Goal: Transaction & Acquisition: Purchase product/service

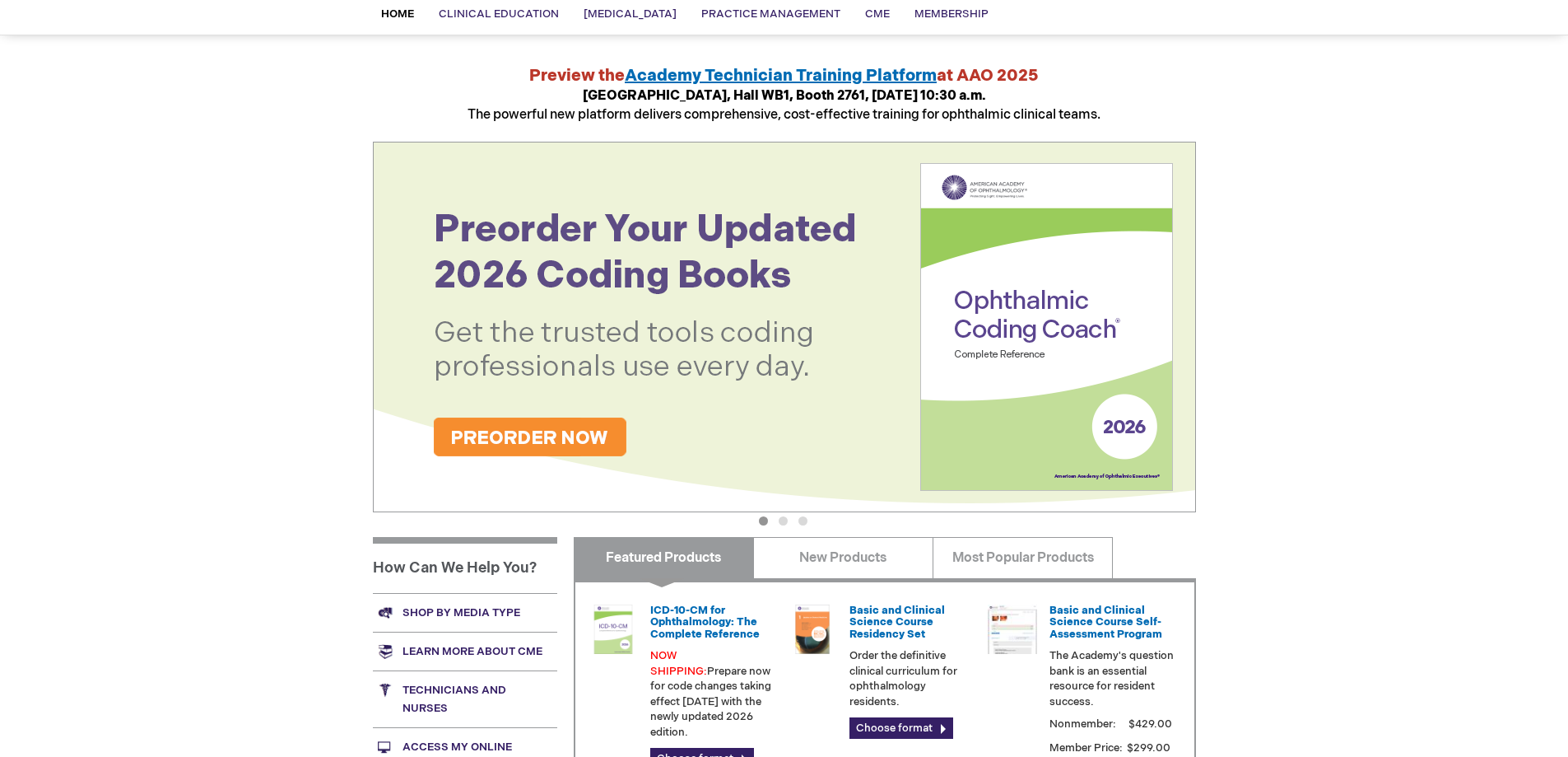
scroll to position [165, 0]
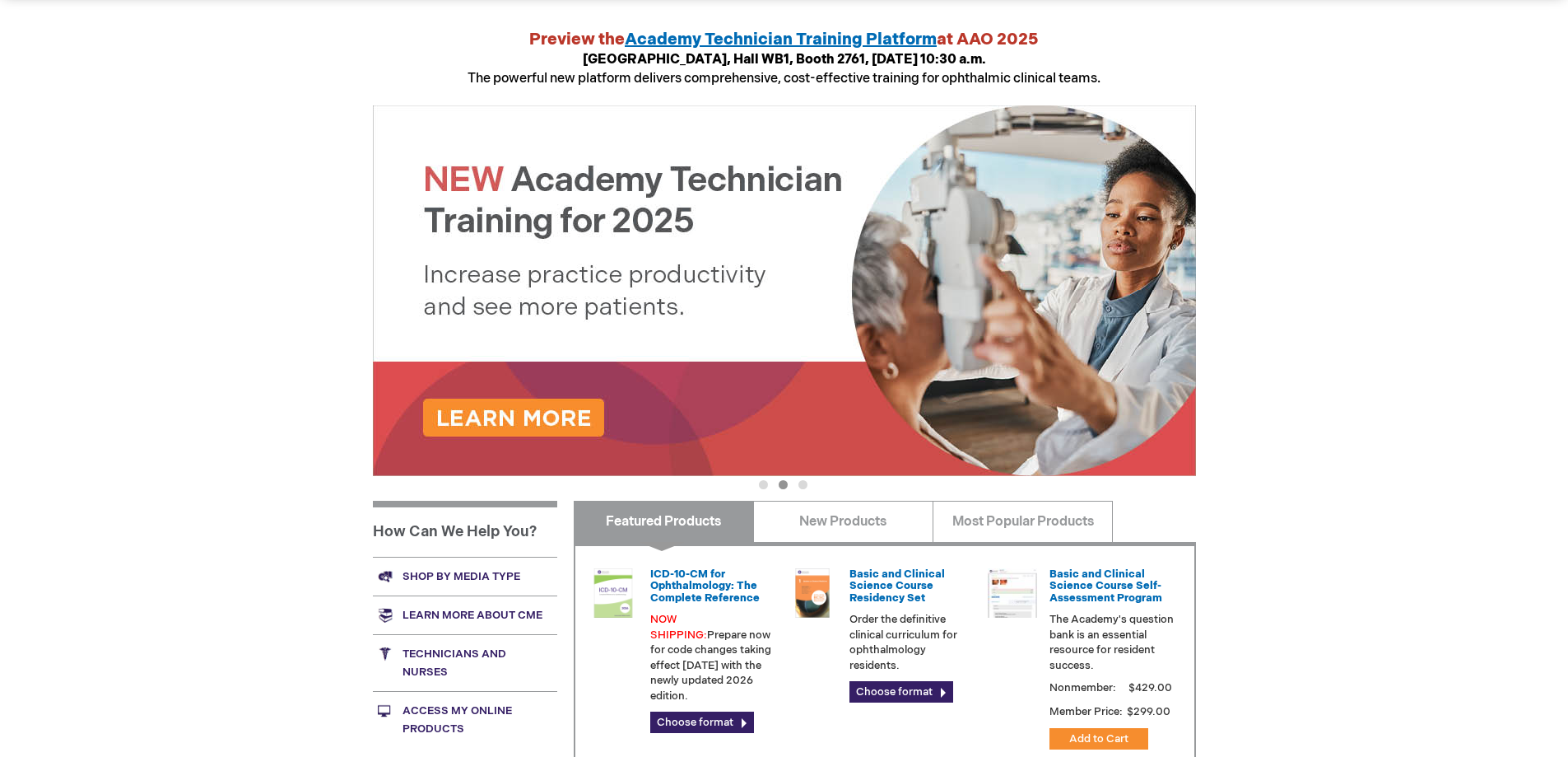
click at [684, 246] on img at bounding box center [784, 291] width 823 height 371
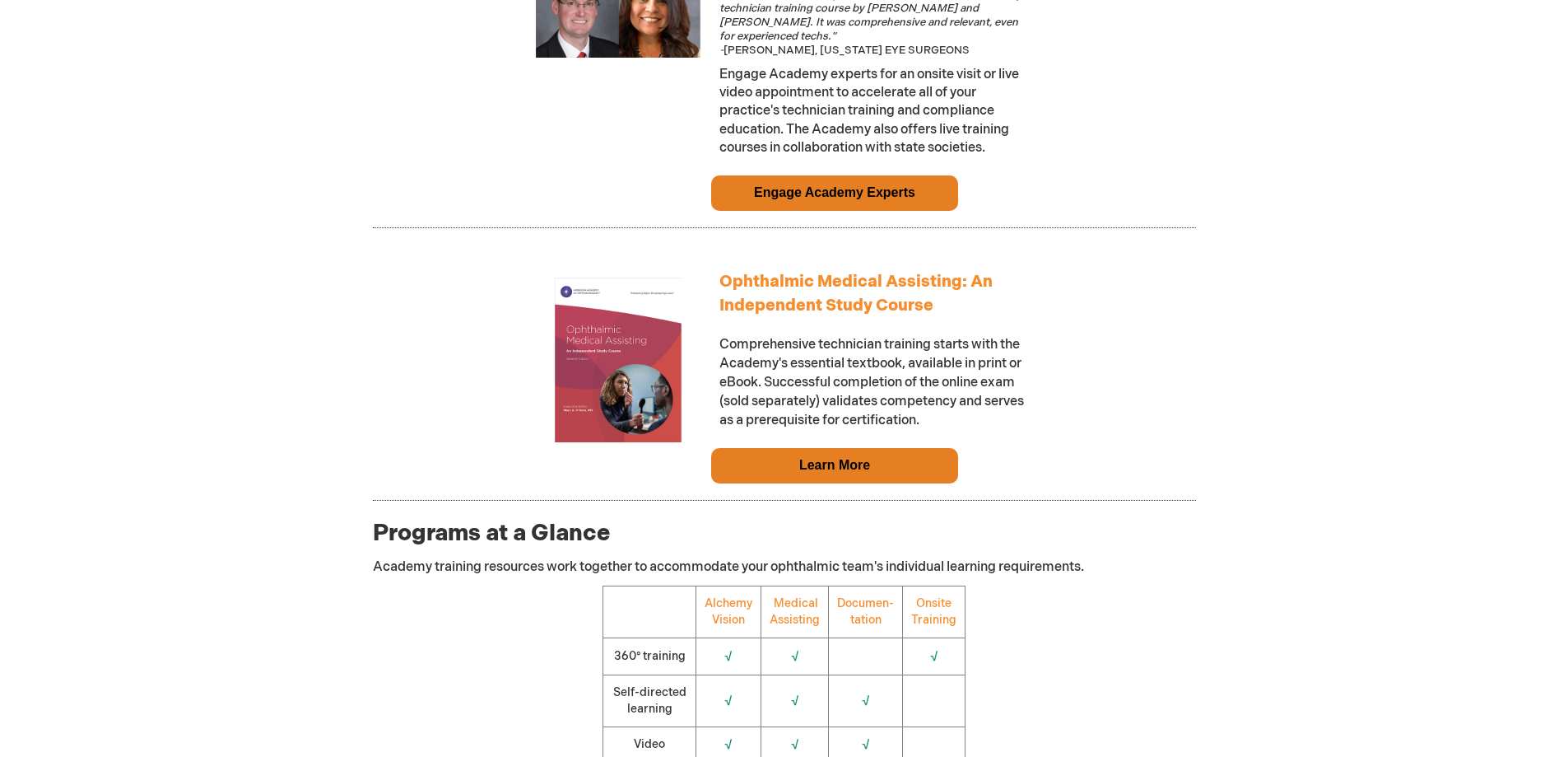
scroll to position [1565, 0]
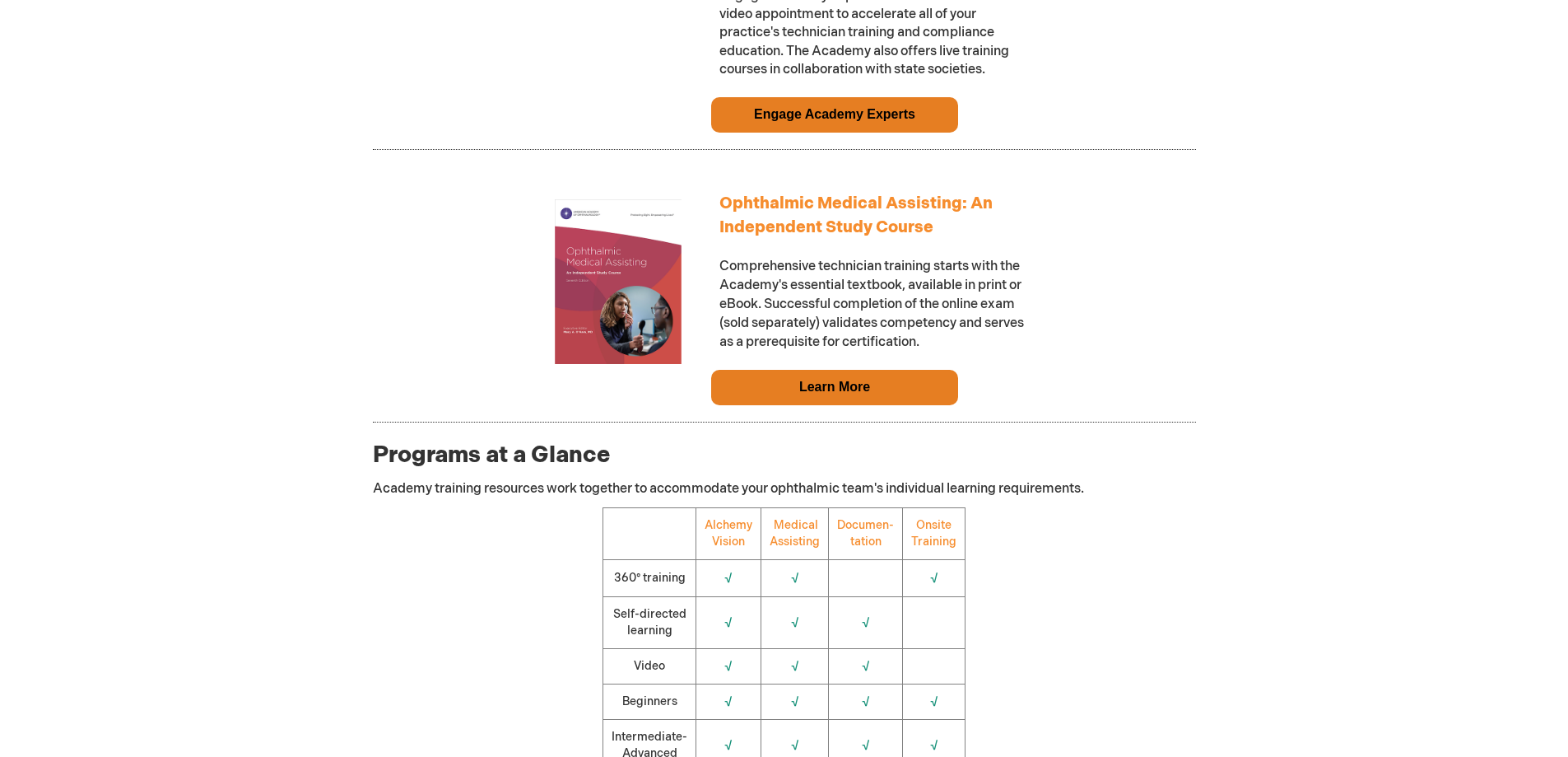
click at [799, 401] on td "Learn More" at bounding box center [835, 388] width 247 height 36
click at [836, 394] on link "Learn More" at bounding box center [835, 386] width 71 height 14
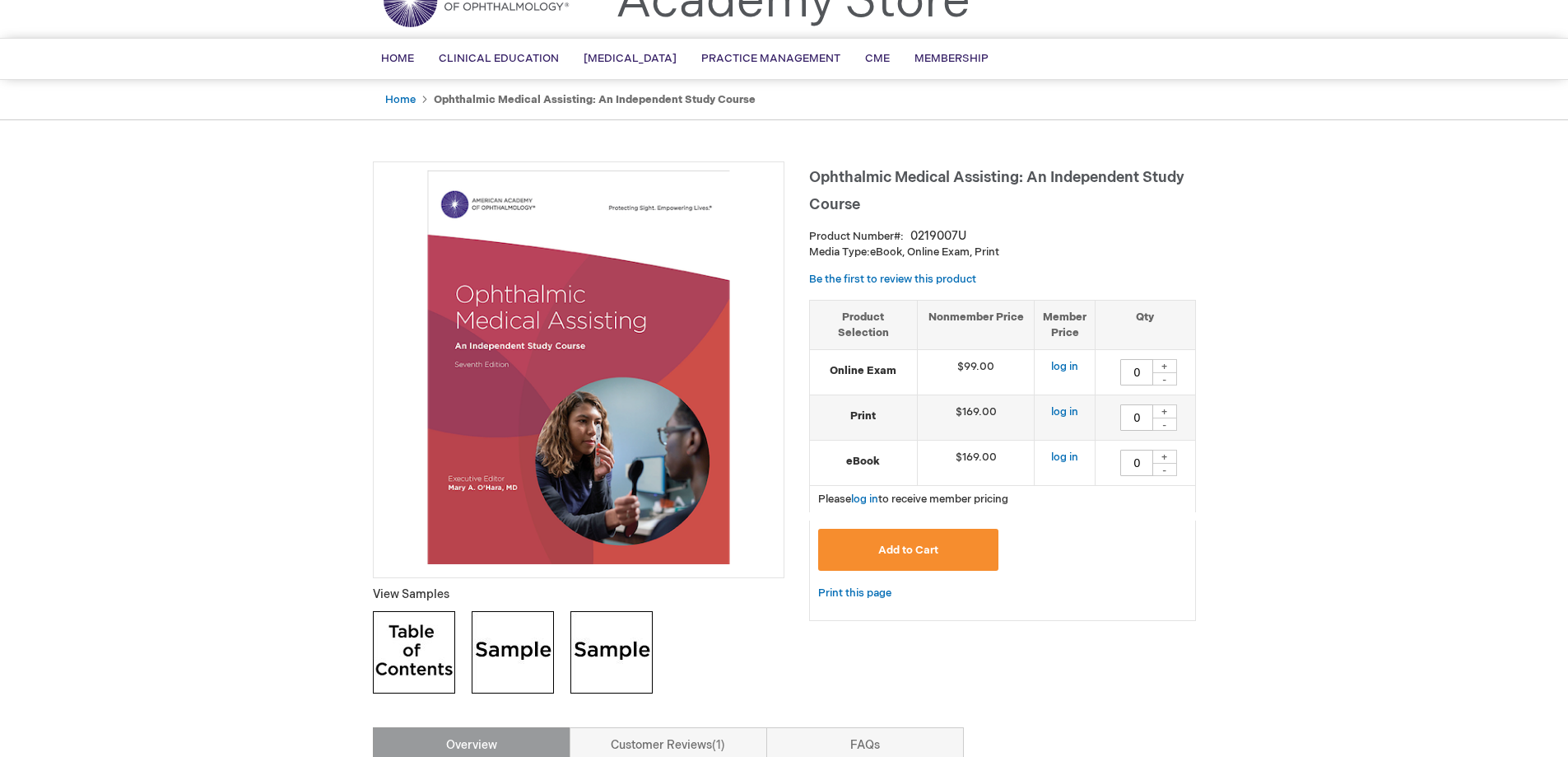
scroll to position [165, 0]
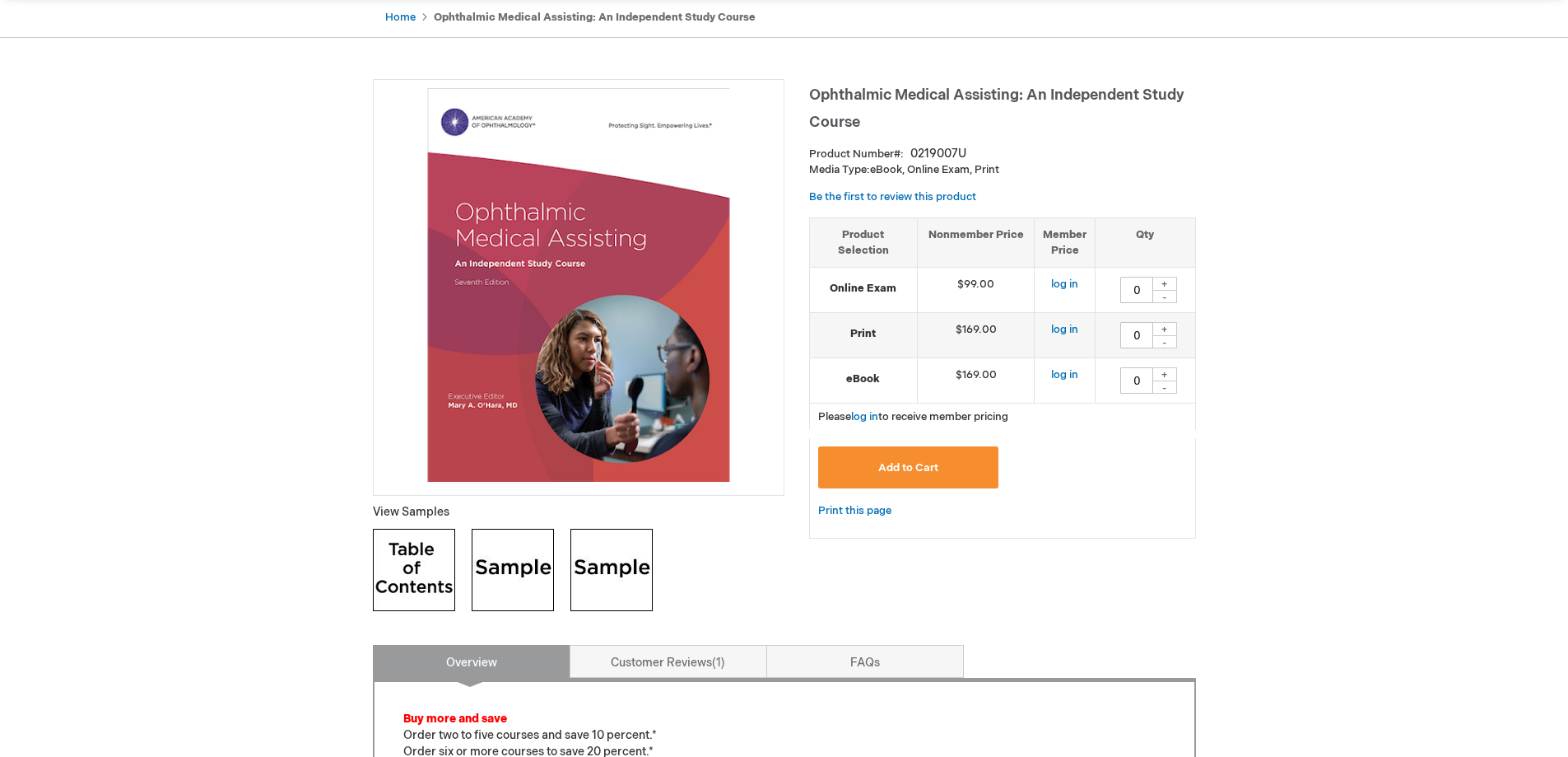
click at [1164, 282] on div "+" at bounding box center [1164, 283] width 25 height 14
type input "1"
click at [1165, 329] on div "+" at bounding box center [1164, 329] width 25 height 14
type input "1"
click at [922, 458] on button "Add to Cart" at bounding box center [908, 467] width 181 height 42
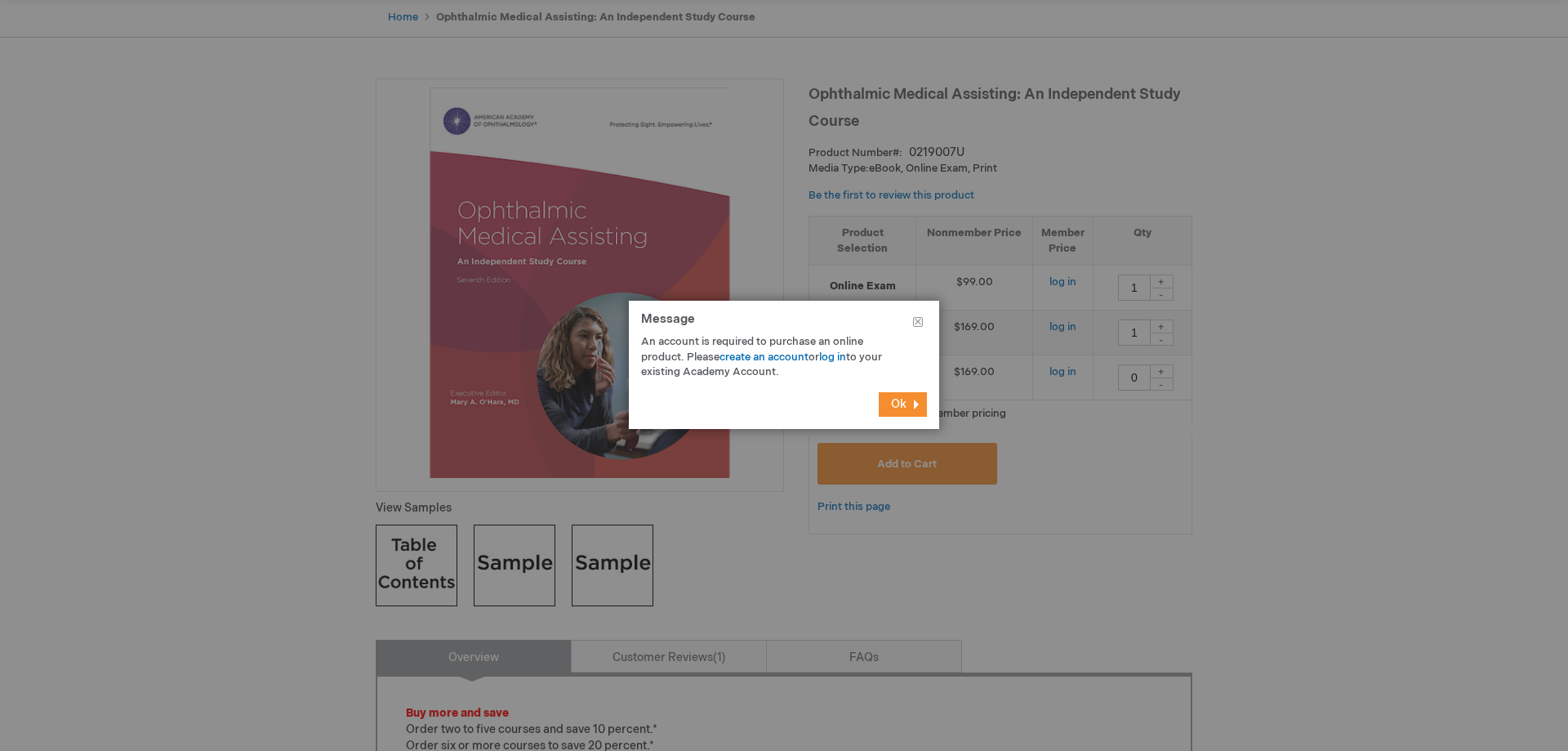
click at [898, 407] on span "Ok" at bounding box center [899, 404] width 15 height 14
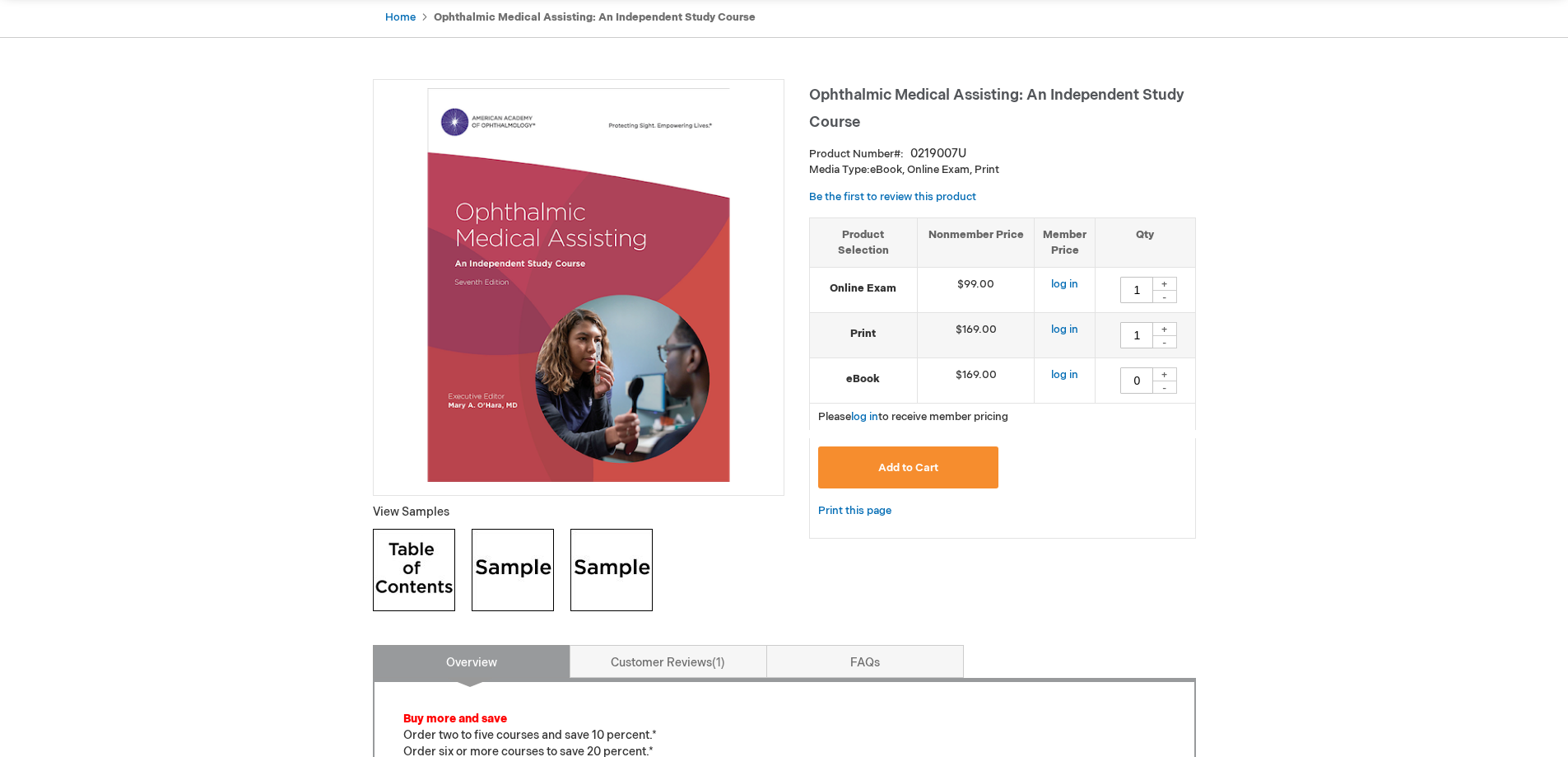
scroll to position [0, 0]
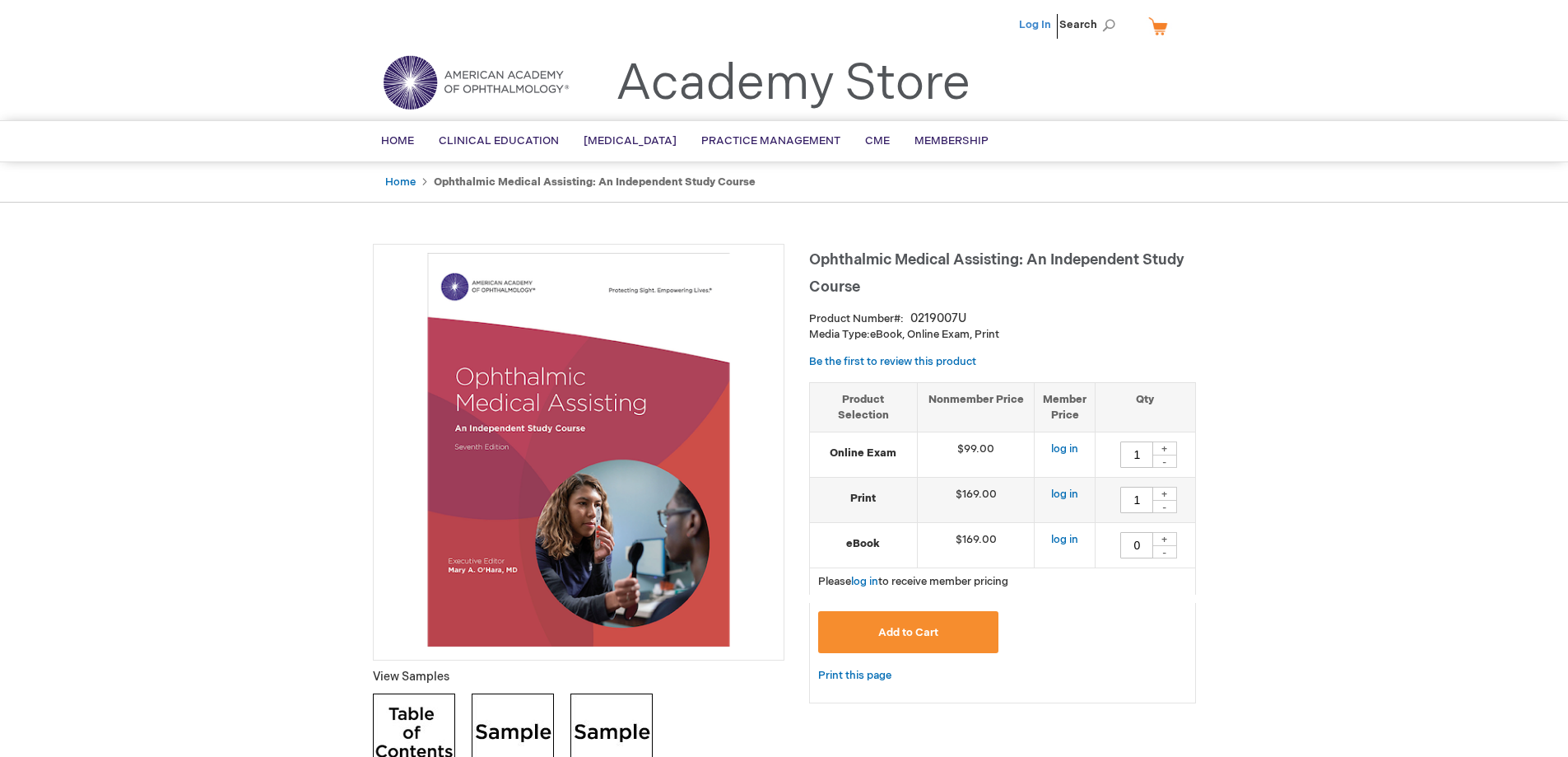
click at [1038, 27] on link "Log In" at bounding box center [1034, 24] width 32 height 13
click at [1167, 450] on div "+" at bounding box center [1164, 448] width 25 height 14
type input "1"
click at [1163, 493] on div "+" at bounding box center [1164, 494] width 25 height 14
type input "1"
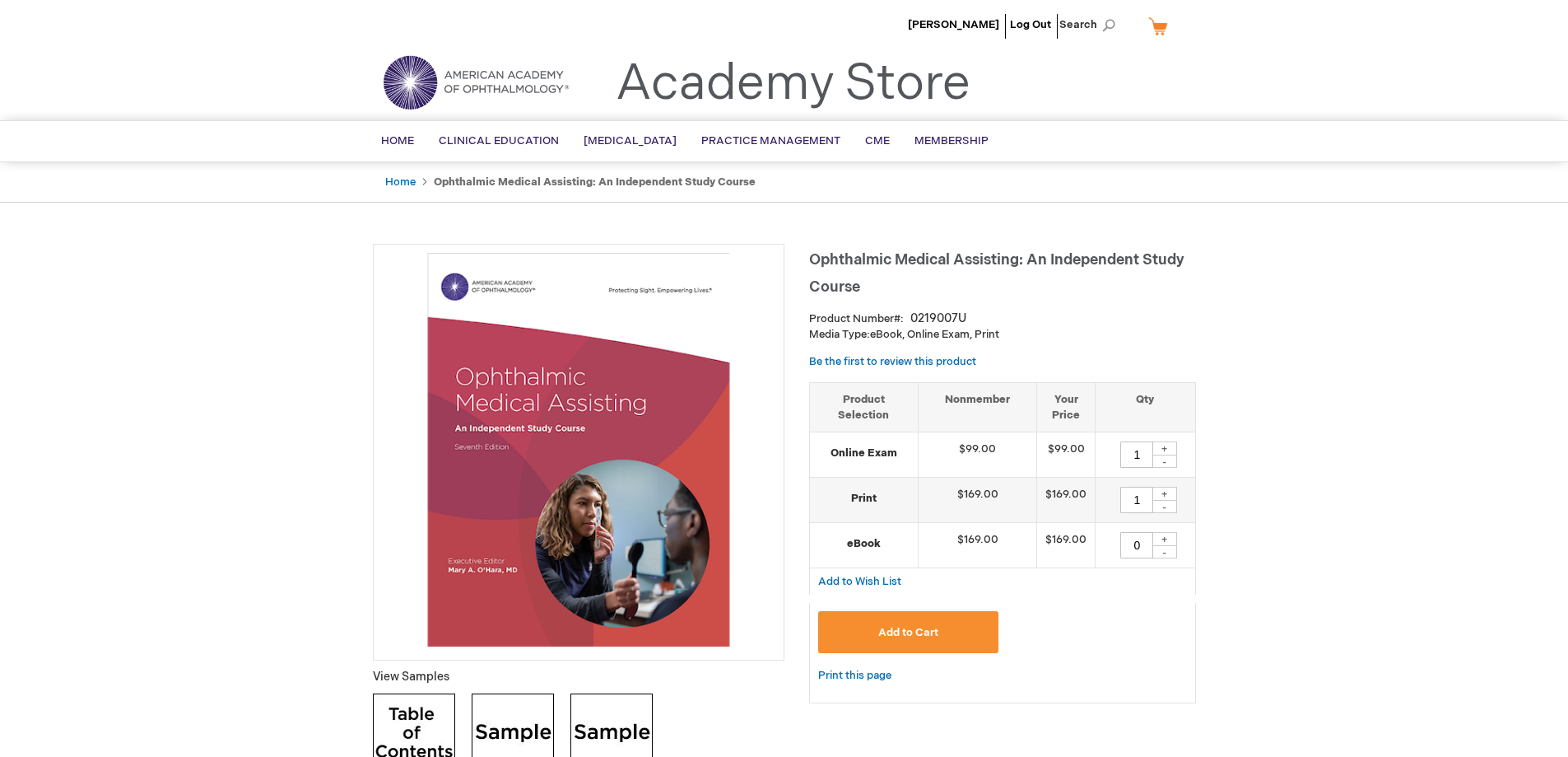
click at [908, 627] on span "Add to Cart" at bounding box center [908, 632] width 60 height 13
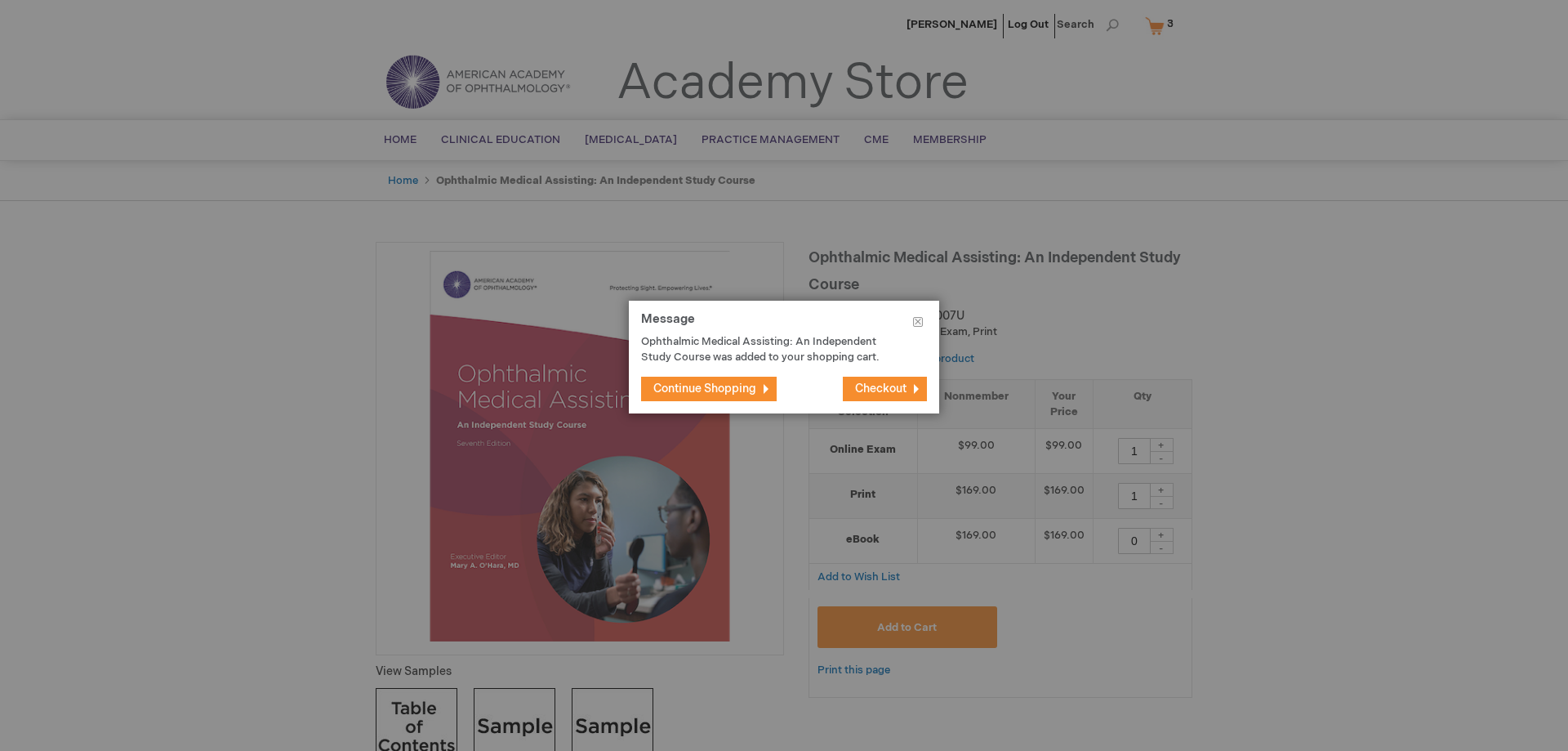
click at [864, 393] on span "Checkout" at bounding box center [880, 388] width 51 height 14
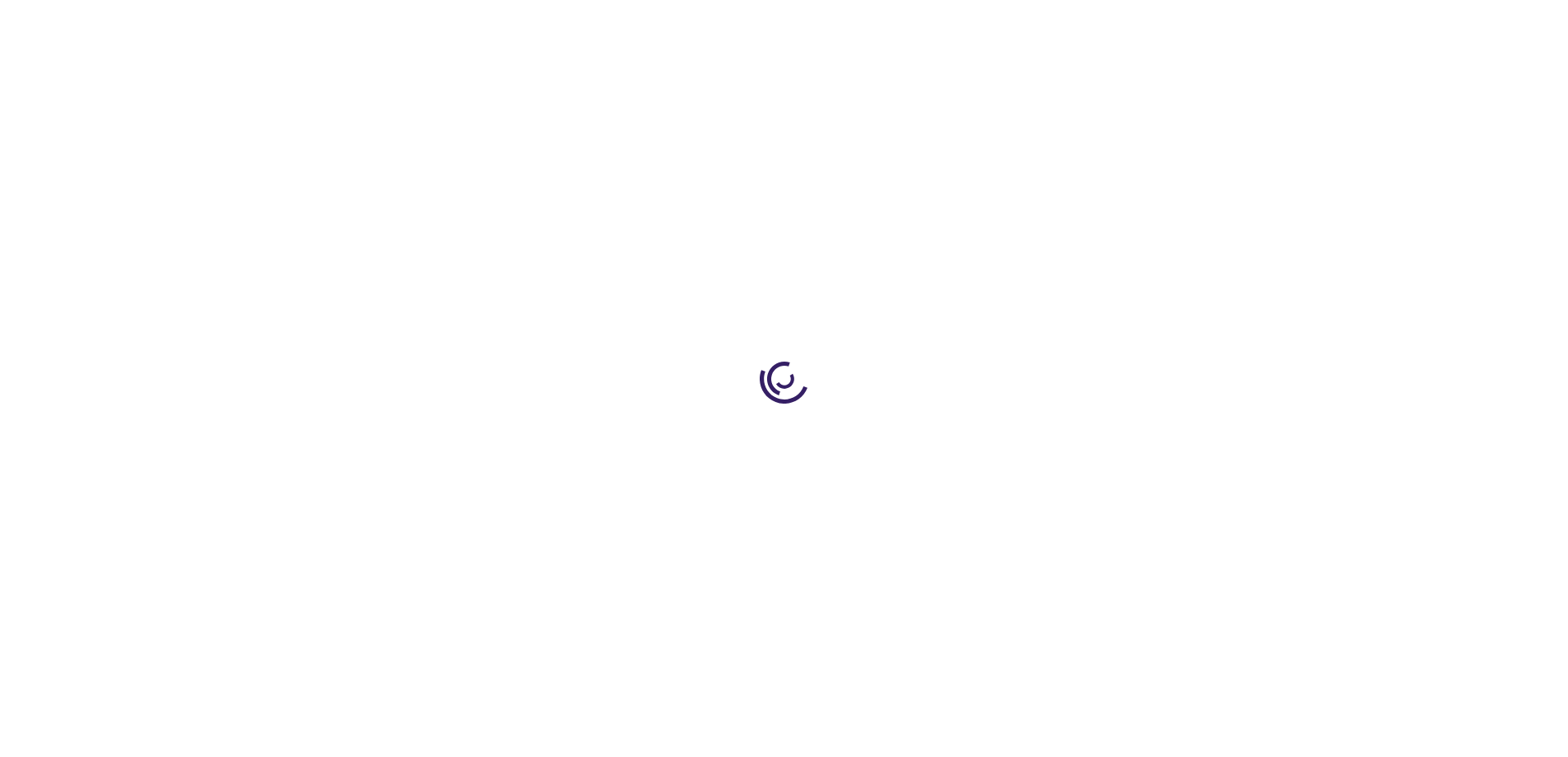
select select "US"
select select "57"
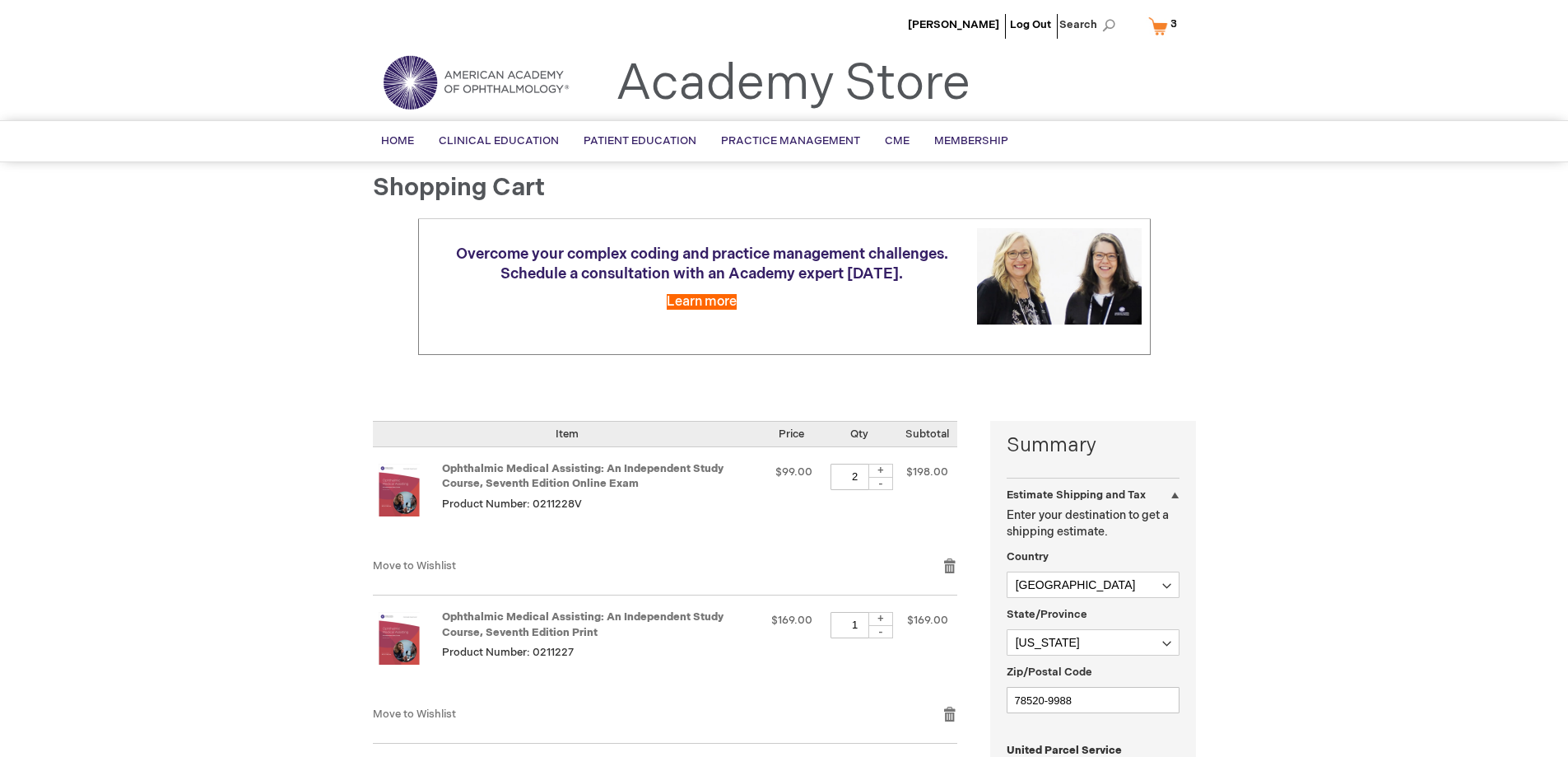
click at [881, 484] on div "-" at bounding box center [880, 482] width 25 height 13
type input "1"
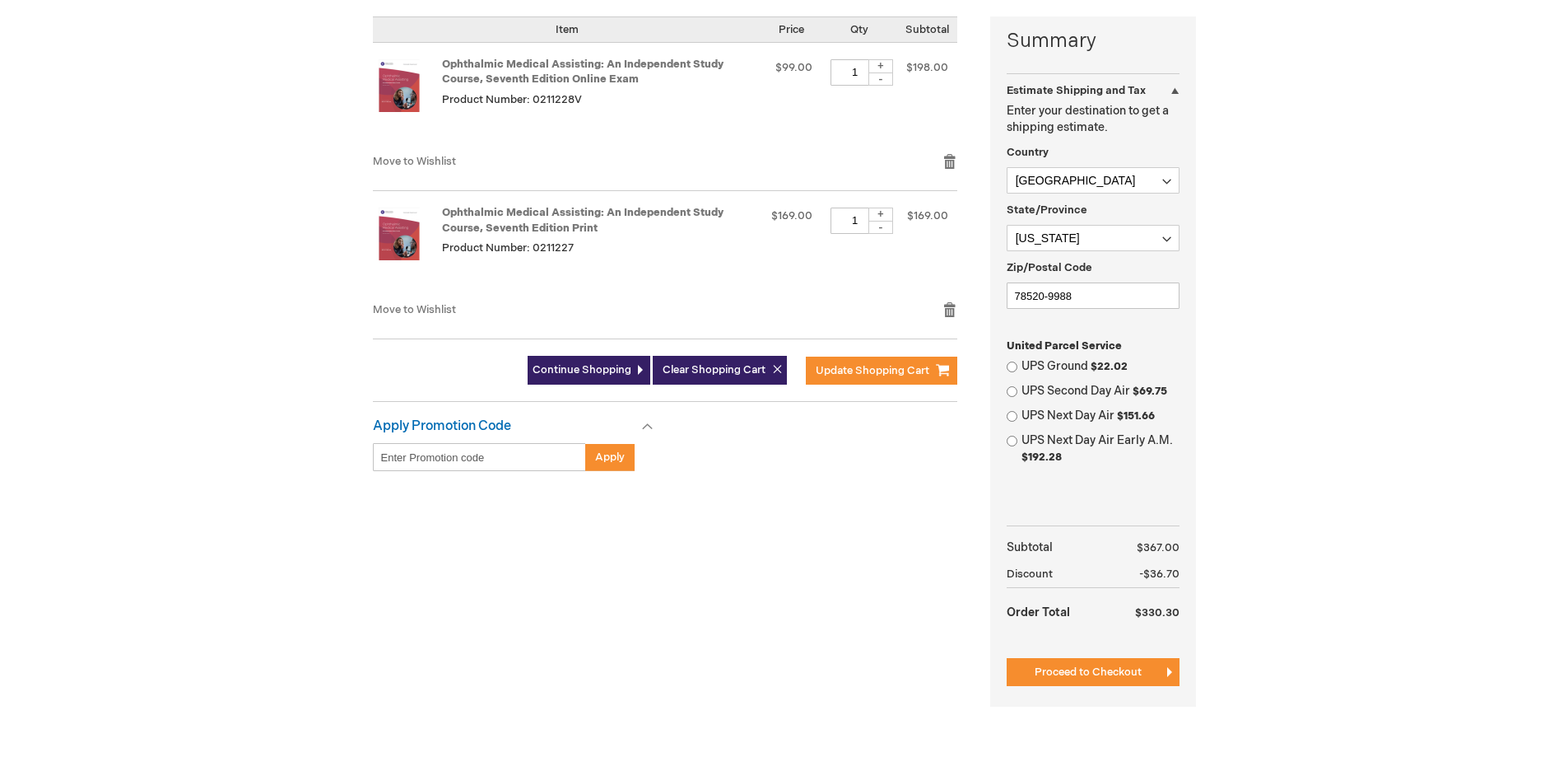
scroll to position [412, 0]
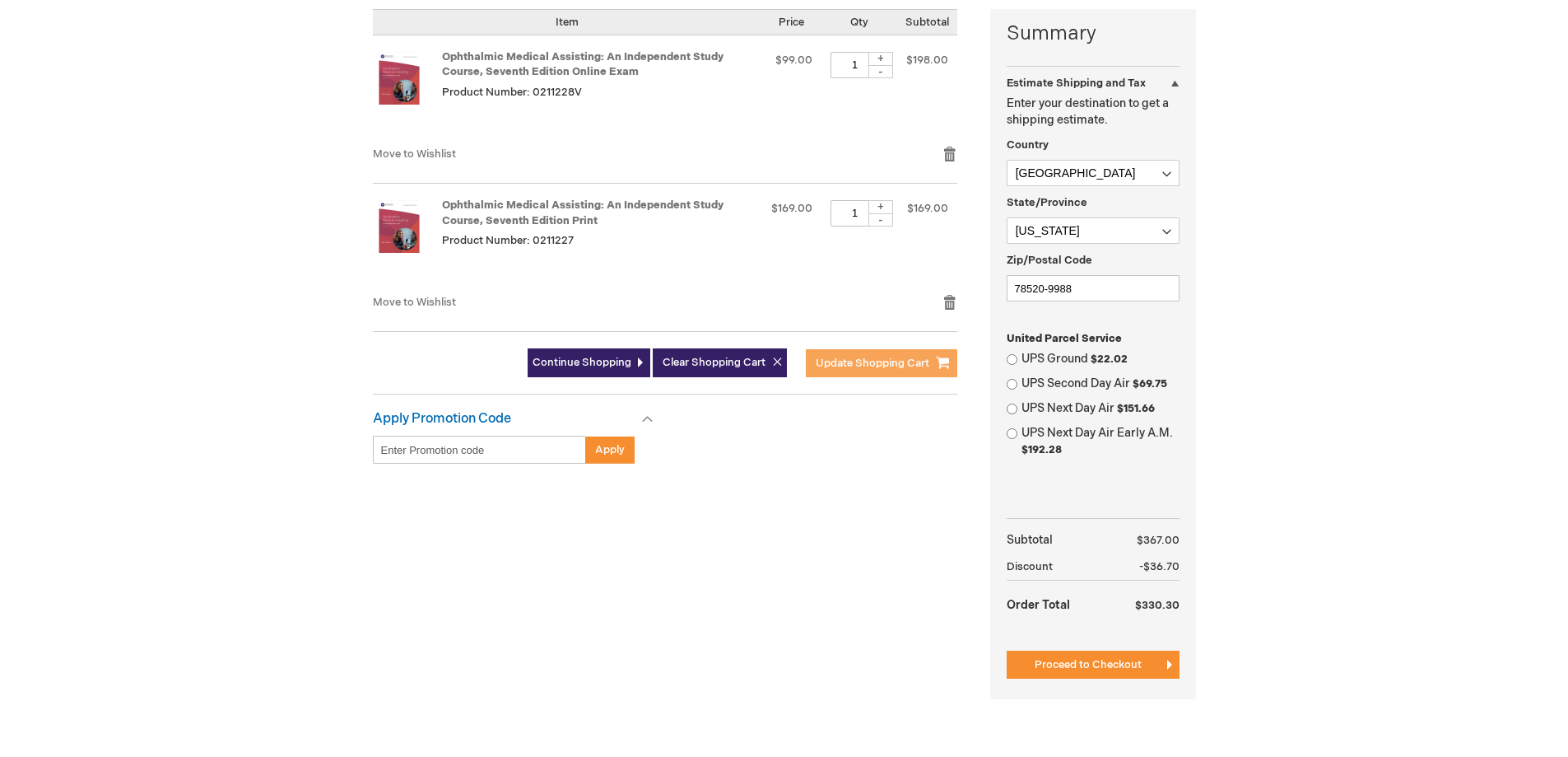
click at [858, 368] on span "Update Shopping Cart" at bounding box center [872, 362] width 113 height 13
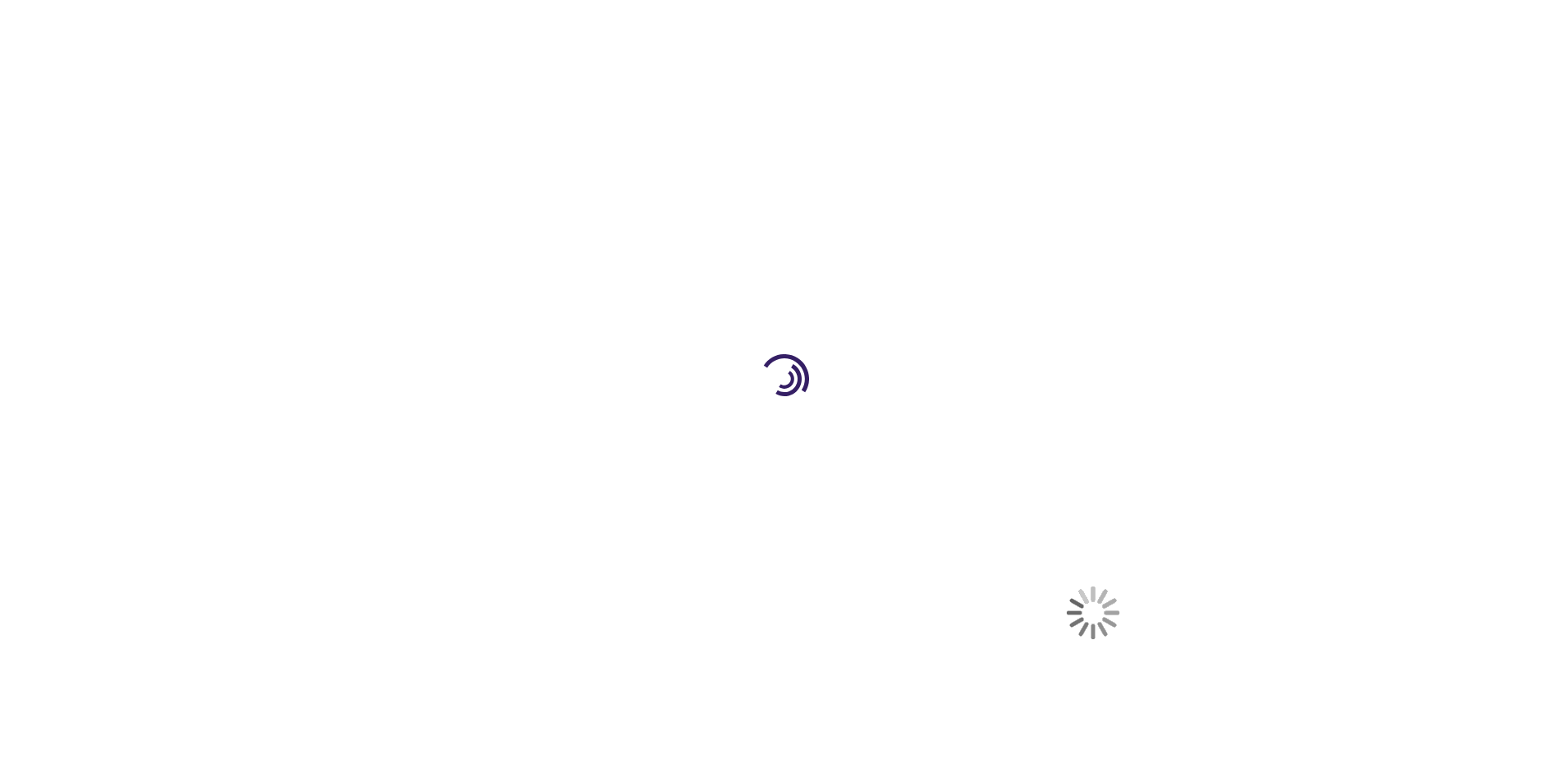
select select "US"
select select "57"
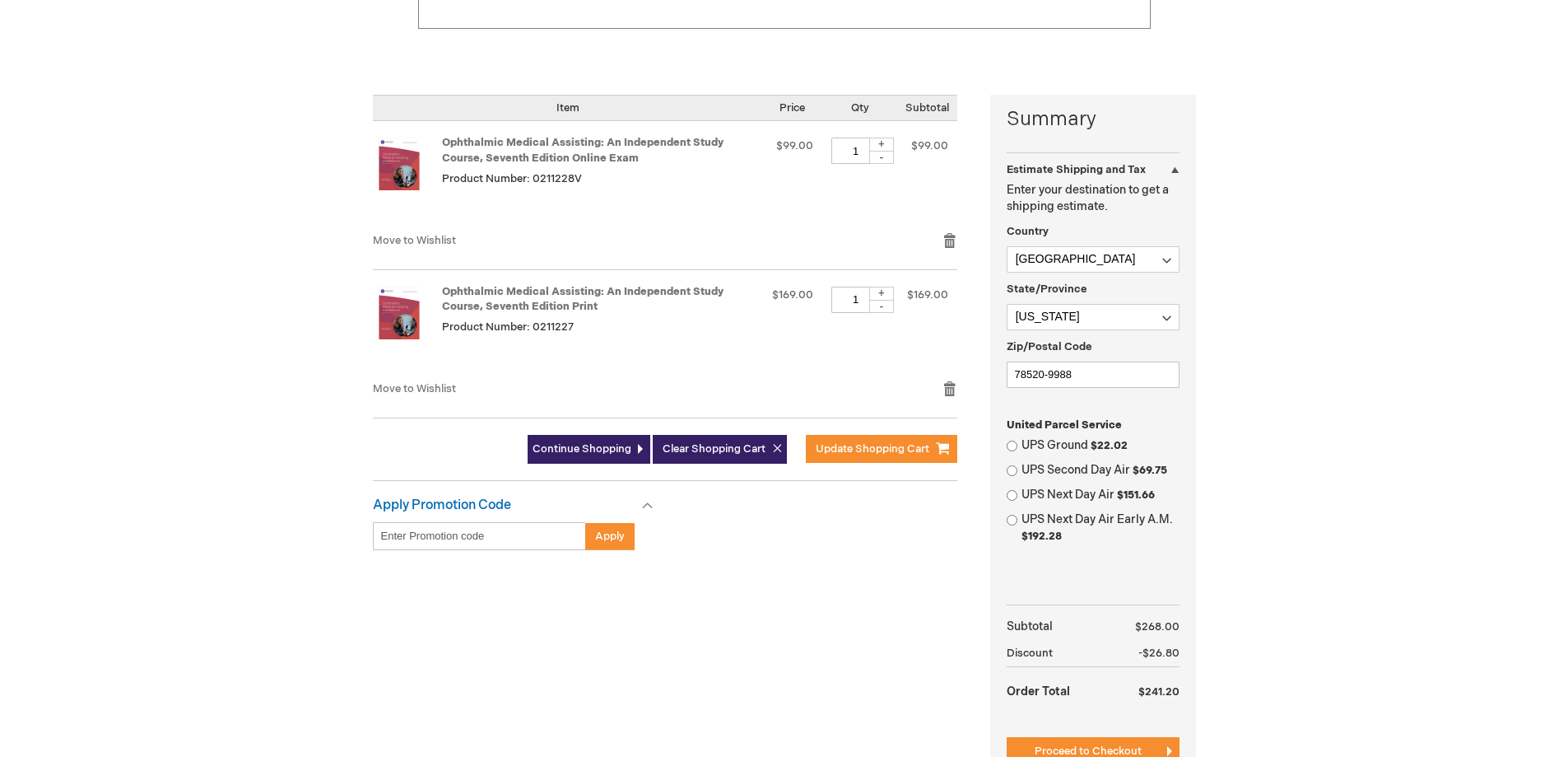
scroll to position [412, 0]
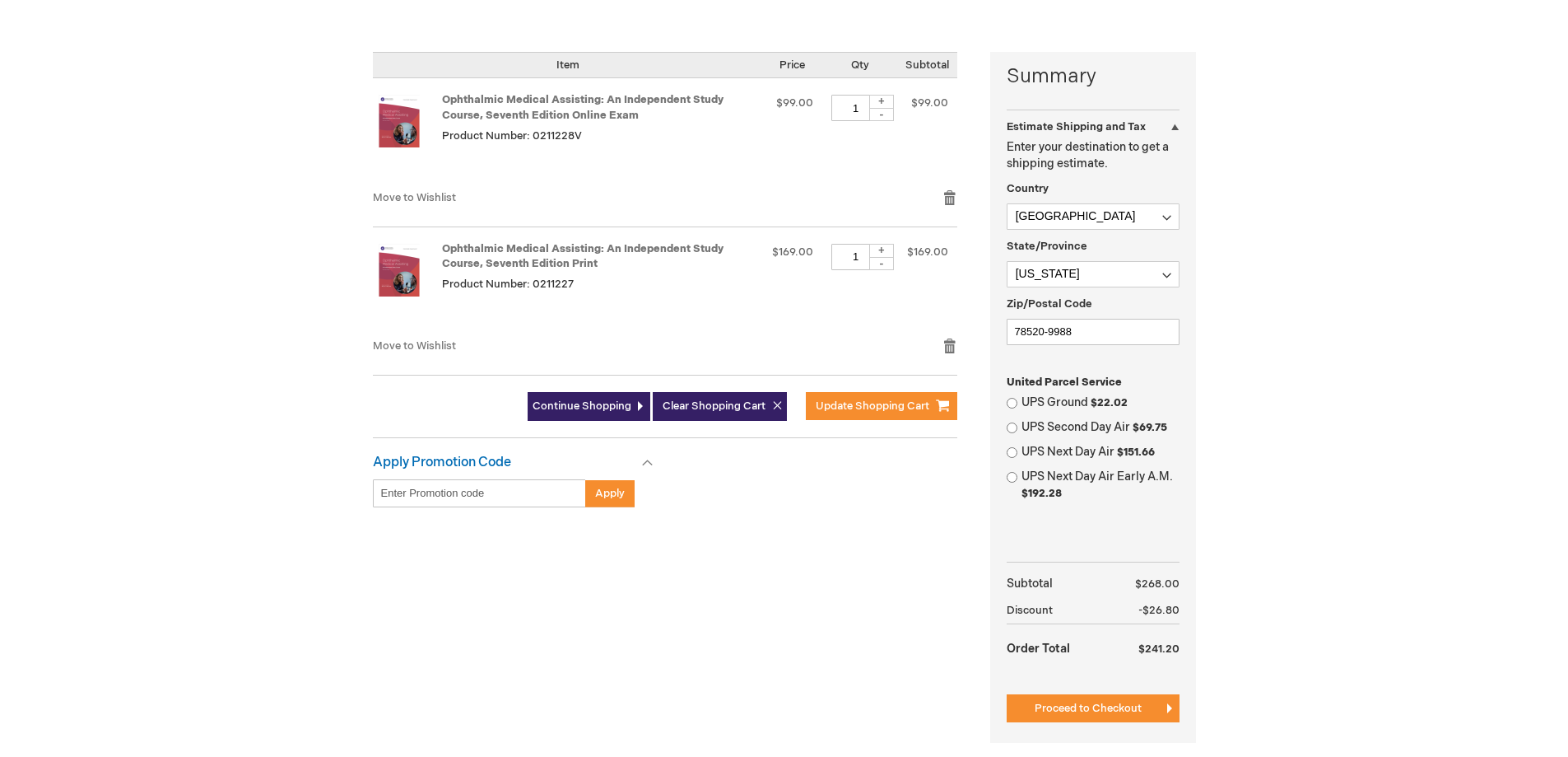
click at [0, 345] on div at bounding box center [0, 345] width 0 height 0
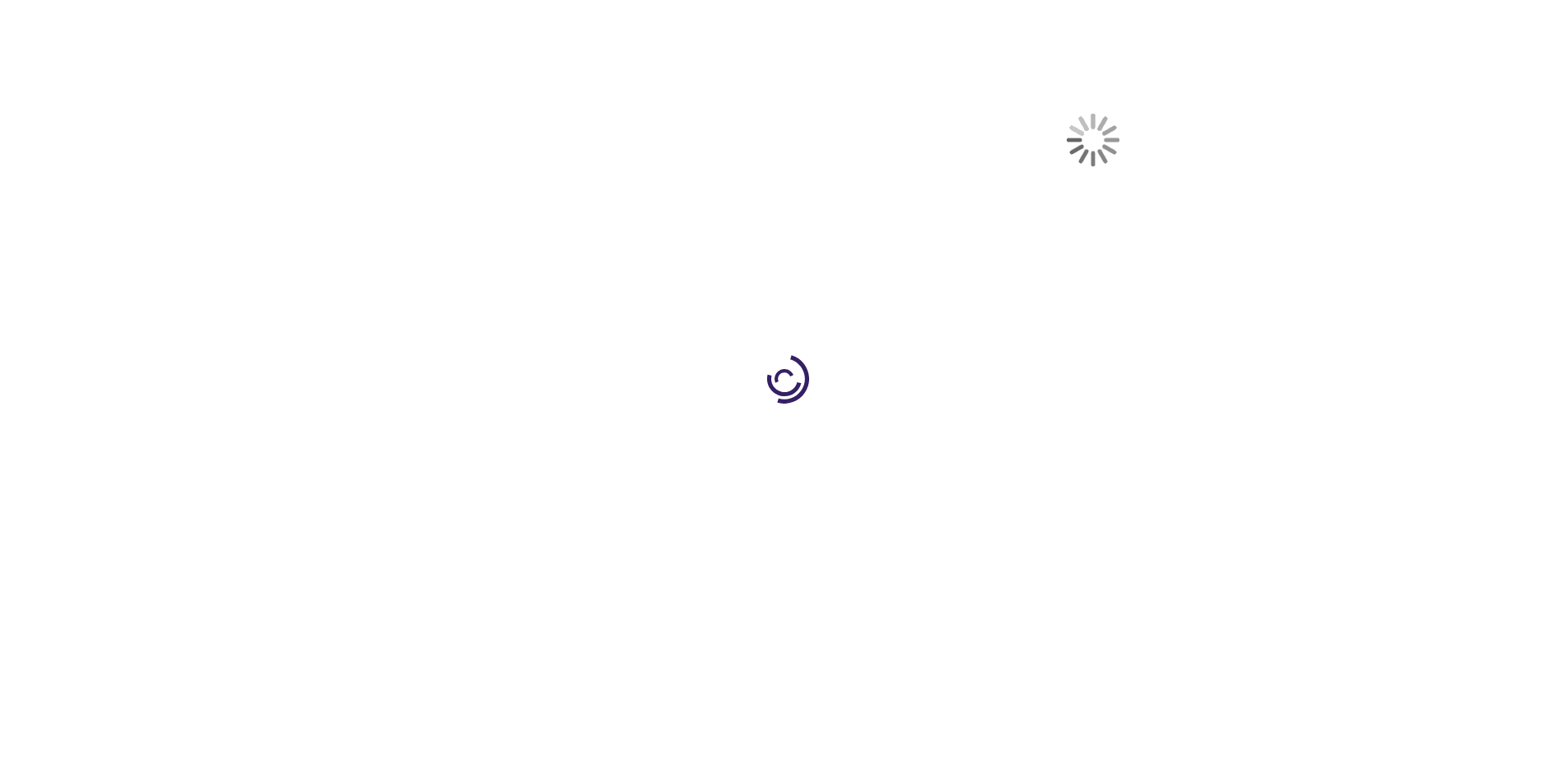
select select "US"
select select "57"
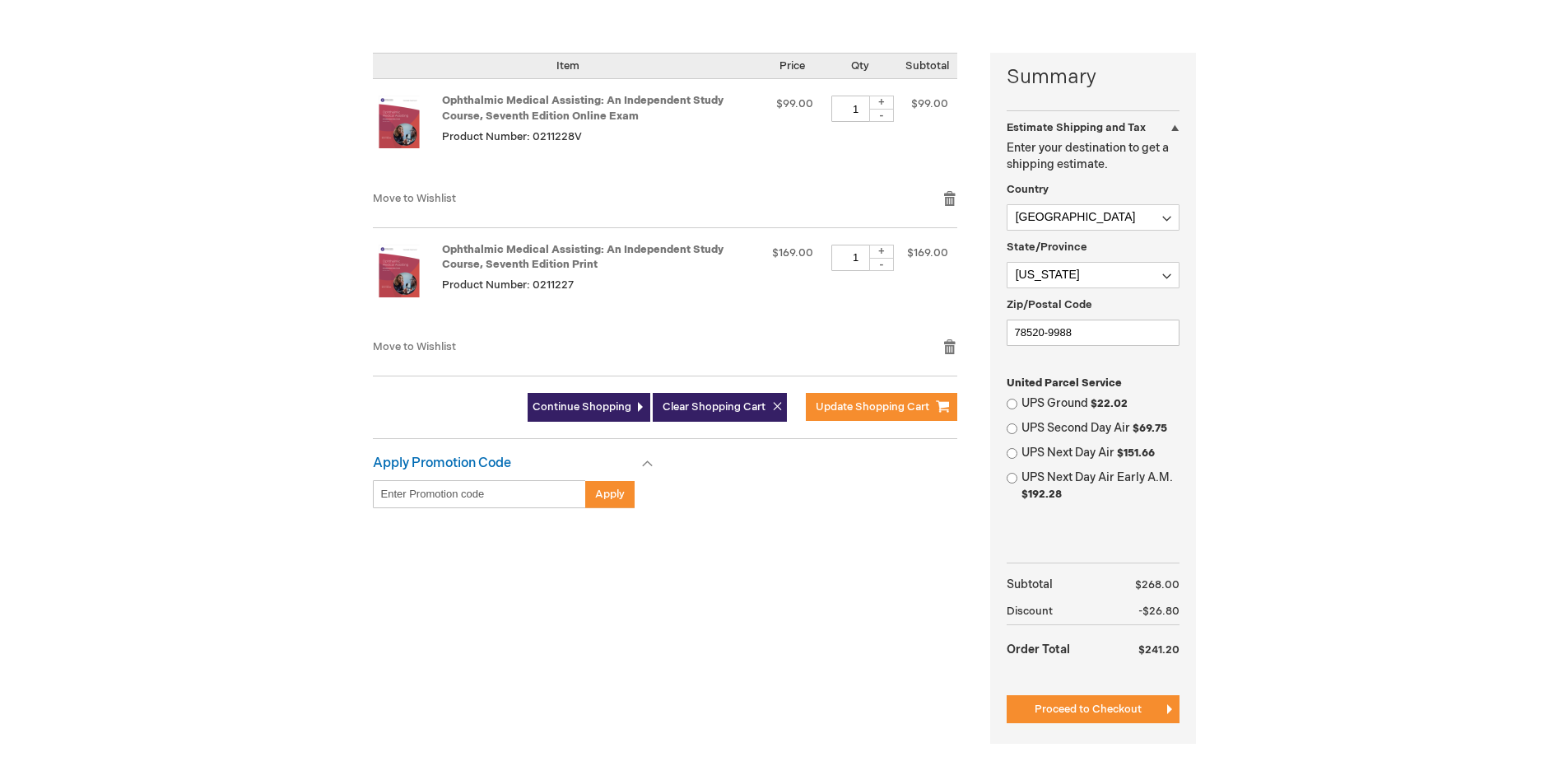
click at [0, 346] on div at bounding box center [0, 346] width 0 height 0
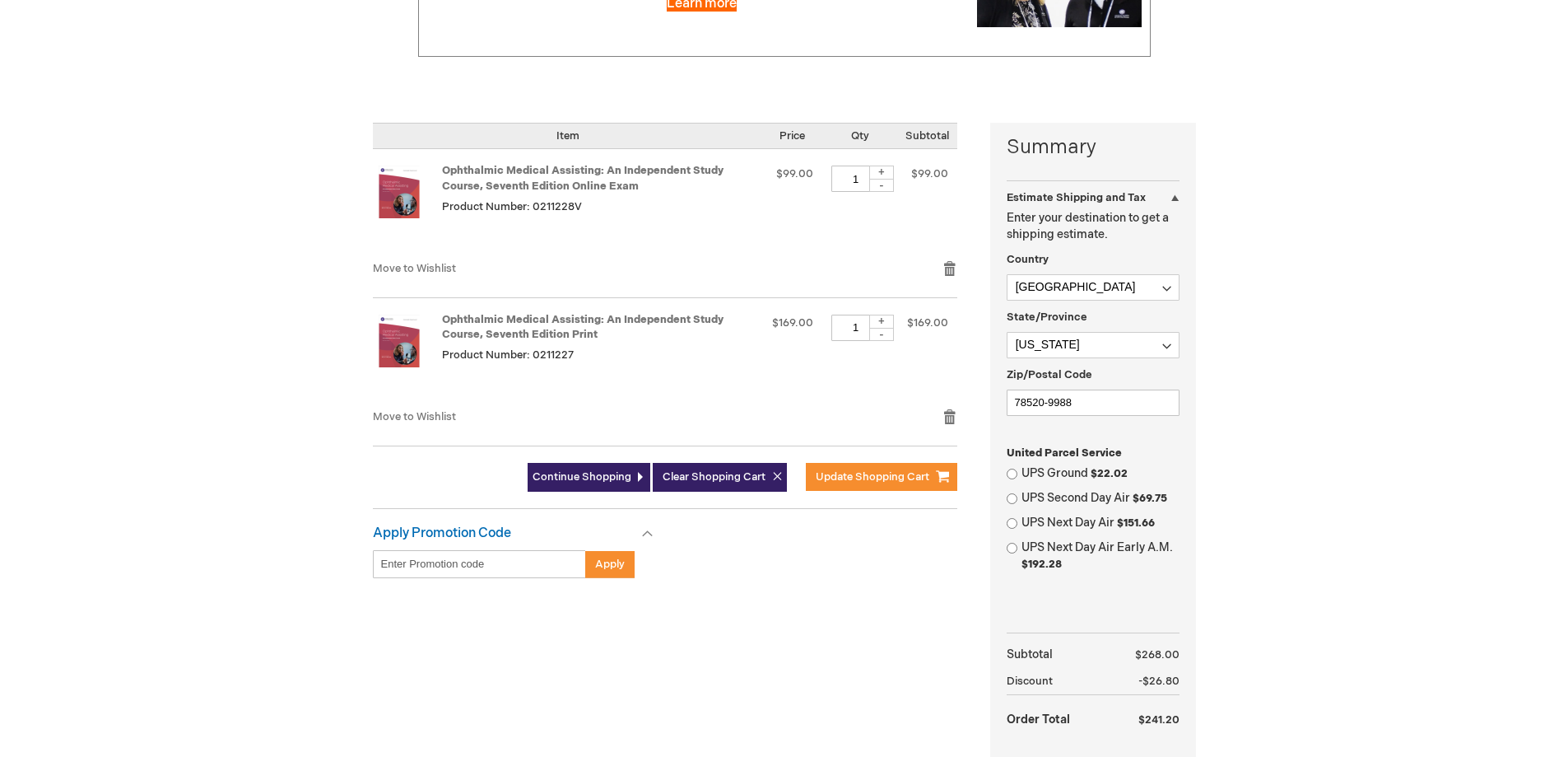
scroll to position [494, 0]
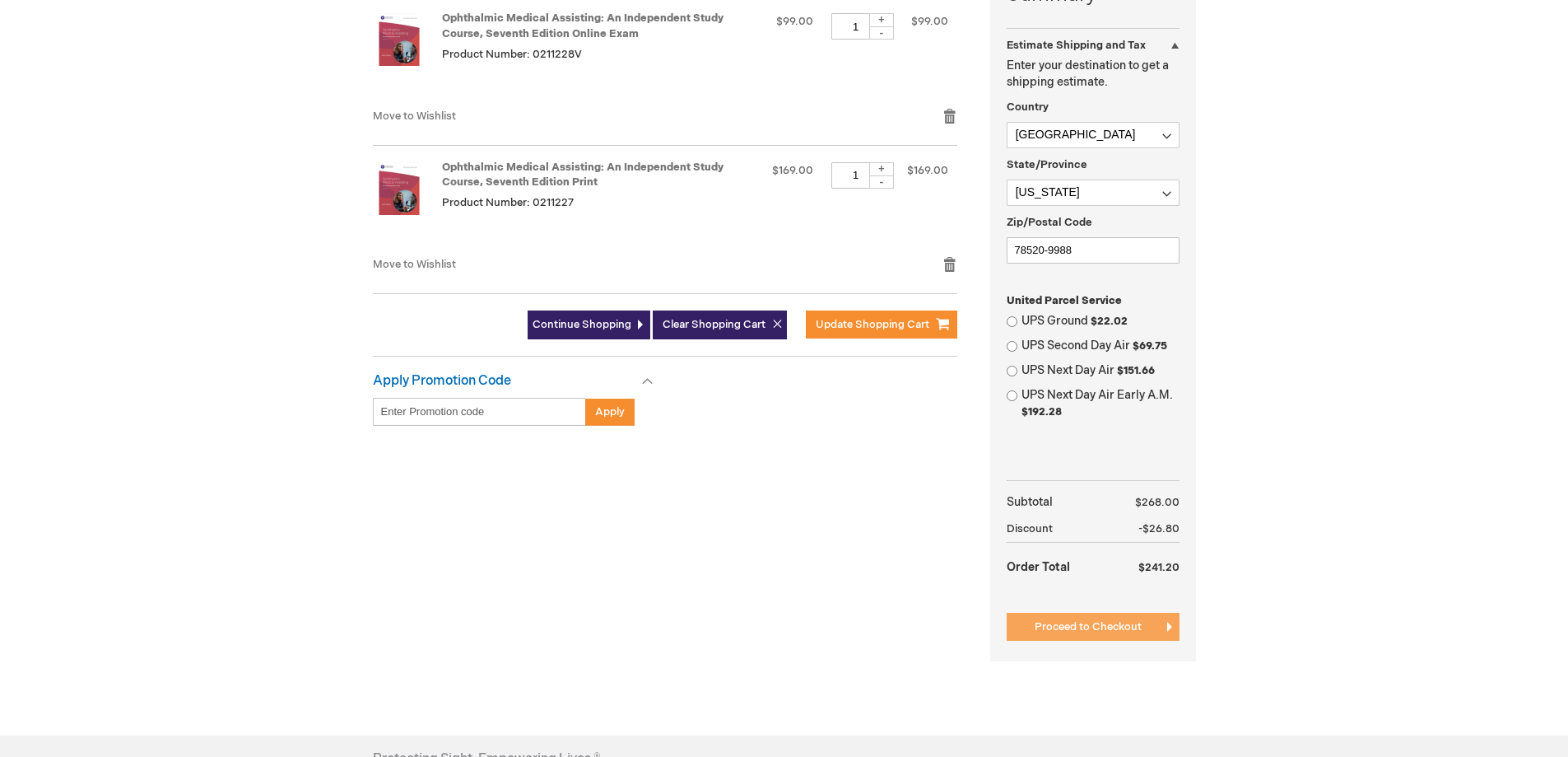
click at [1084, 632] on span "Proceed to Checkout" at bounding box center [1088, 626] width 107 height 13
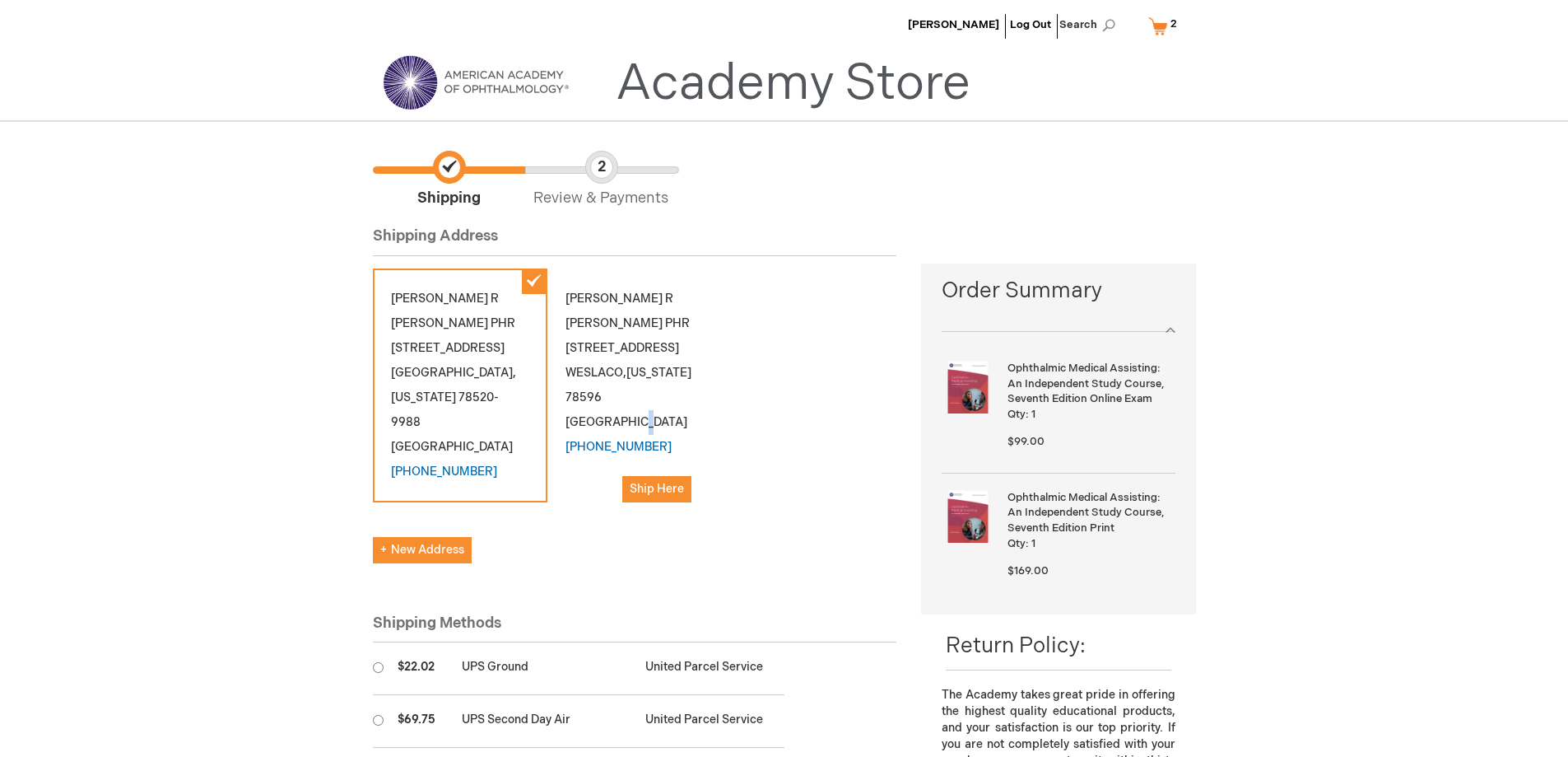
click at [633, 429] on div "Maria R Reyna PHR 1315 EAST 6TH STREET SUITE 5 WESLACO , Texas 78596 United Sta…" at bounding box center [634, 395] width 174 height 252
click at [584, 329] on div "Maria R Reyna PHR 1315 EAST 6TH STREET SUITE 5 WESLACO , Texas 78596 United Sta…" at bounding box center [634, 395] width 174 height 252
click at [654, 486] on span "Ship Here" at bounding box center [656, 488] width 54 height 14
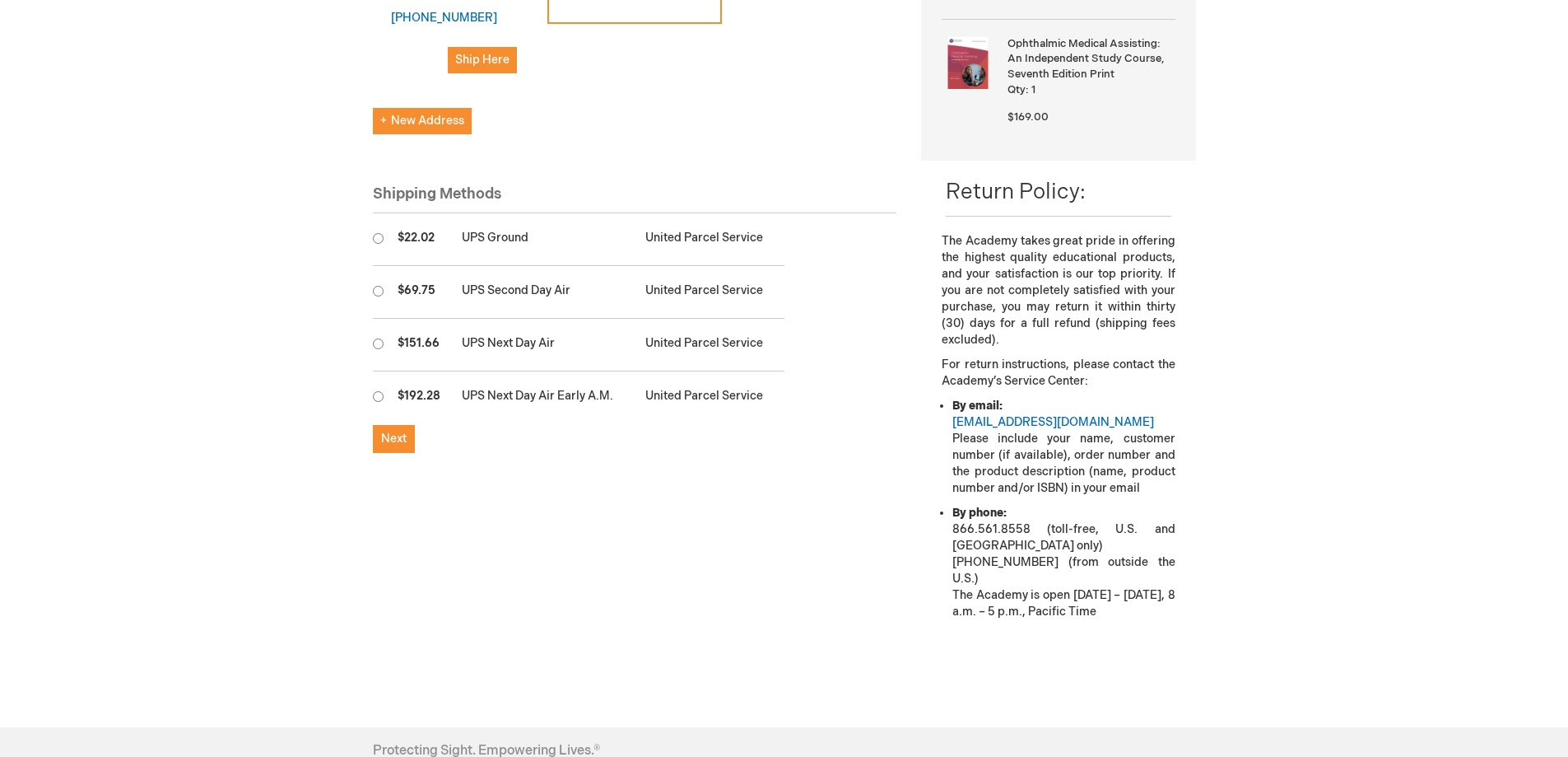
scroll to position [494, 0]
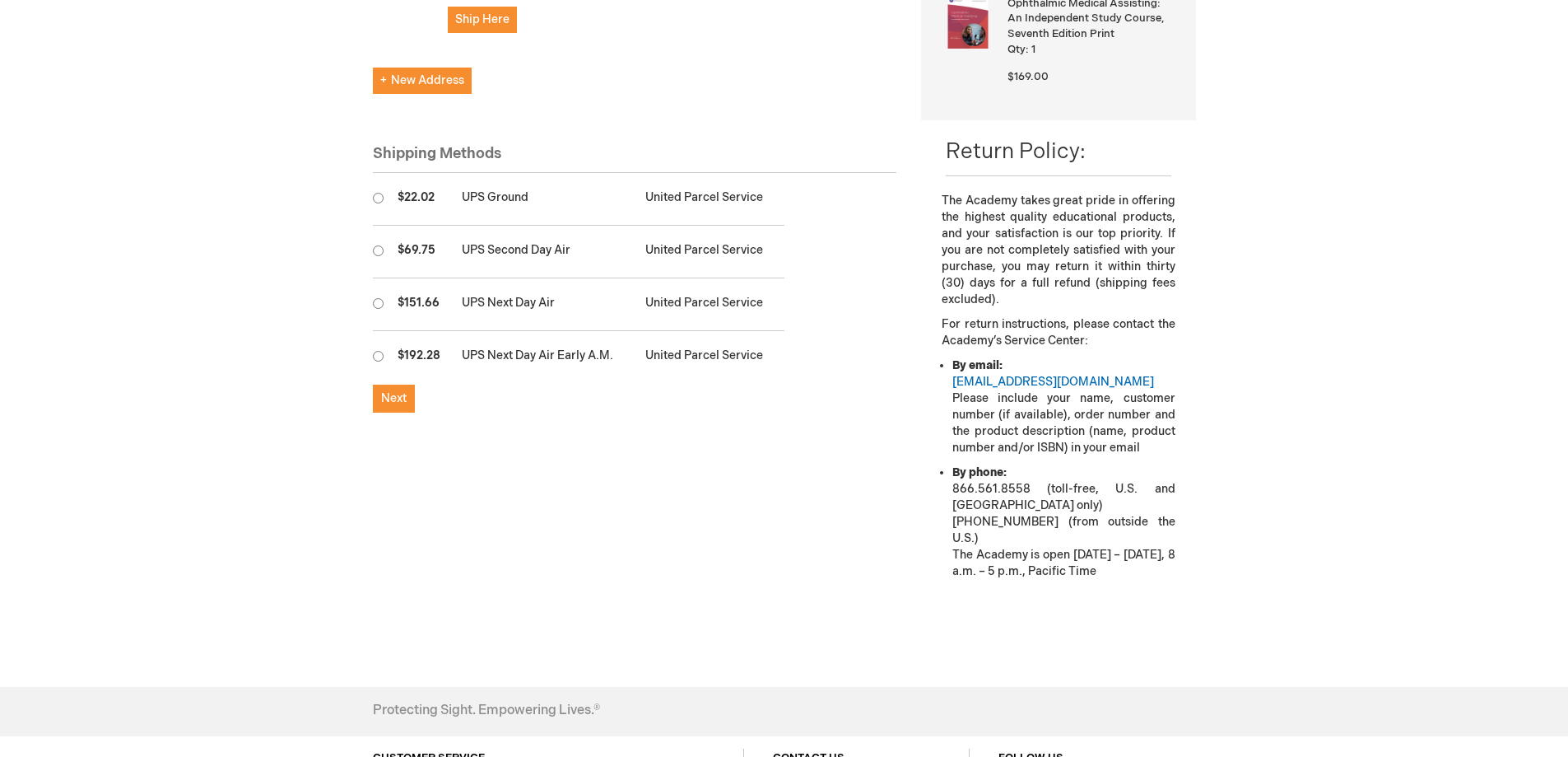
click at [377, 192] on input "radio" at bounding box center [378, 197] width 10 height 10
radio input "true"
click at [395, 391] on span "Next" at bounding box center [394, 398] width 26 height 14
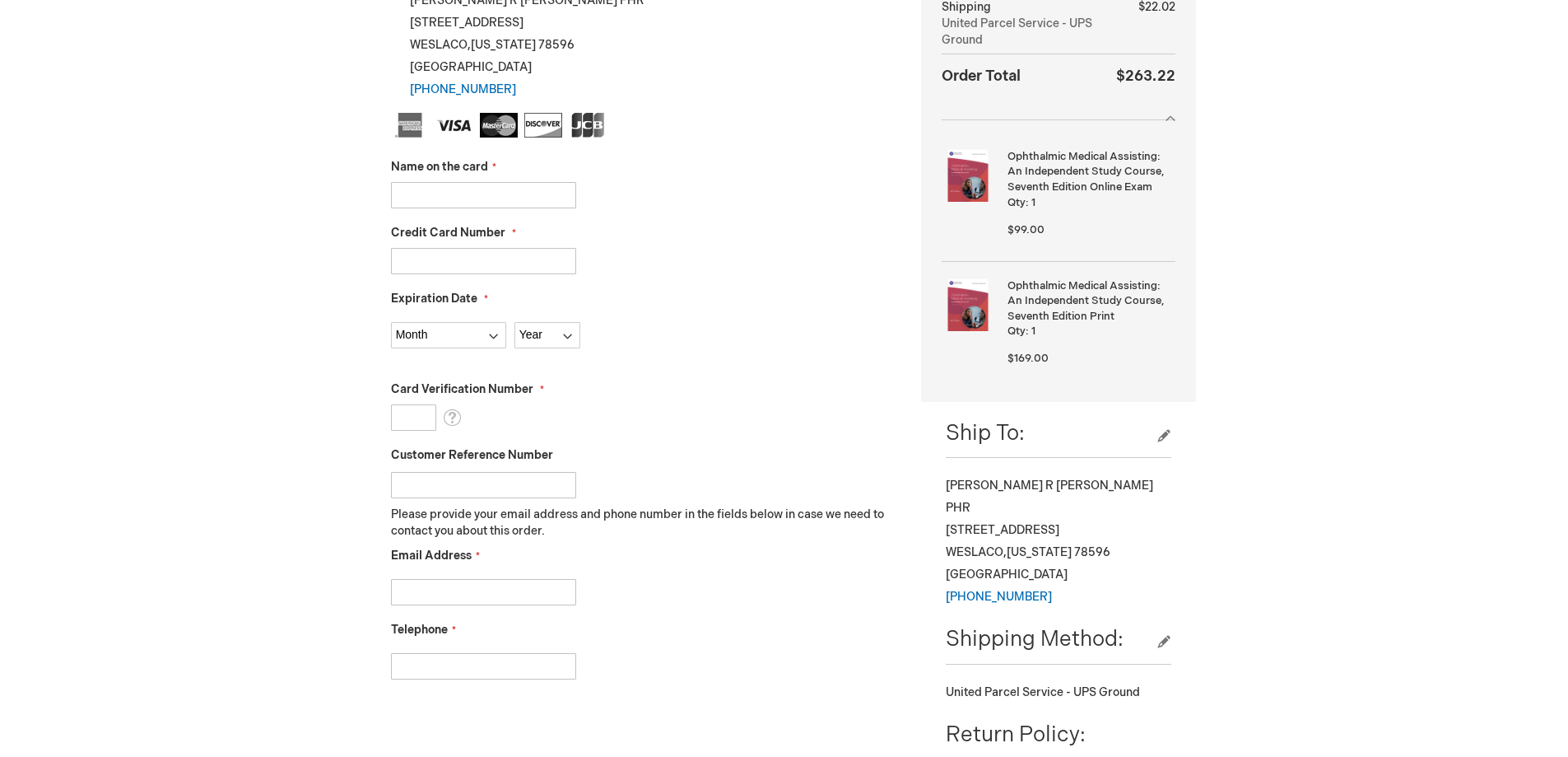
scroll to position [412, 0]
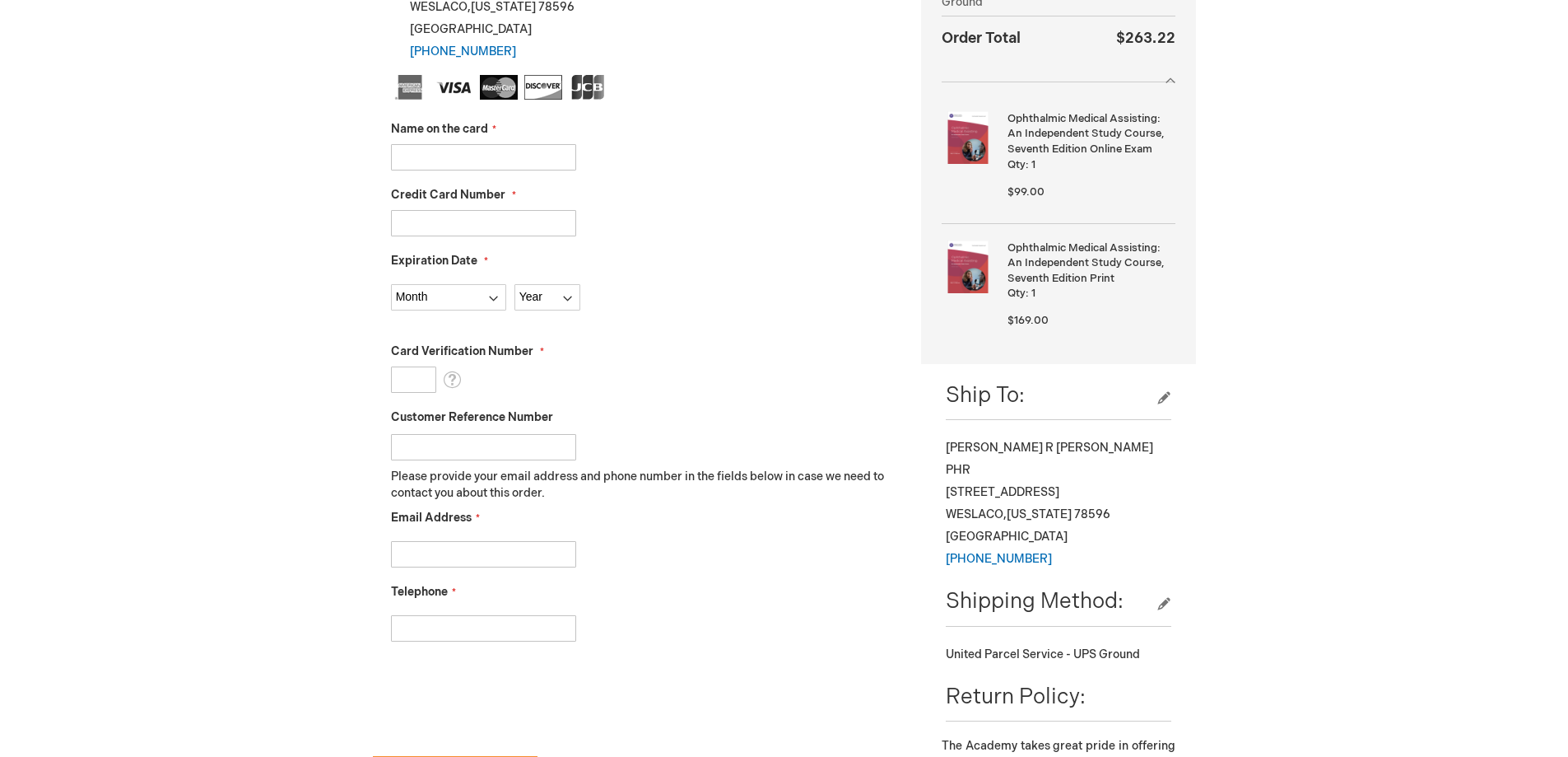
click at [511, 154] on input "Name on the card" at bounding box center [484, 157] width 185 height 27
type input "Alex Sudarshan"
type input "378360413768005"
select select "8"
select select "2029"
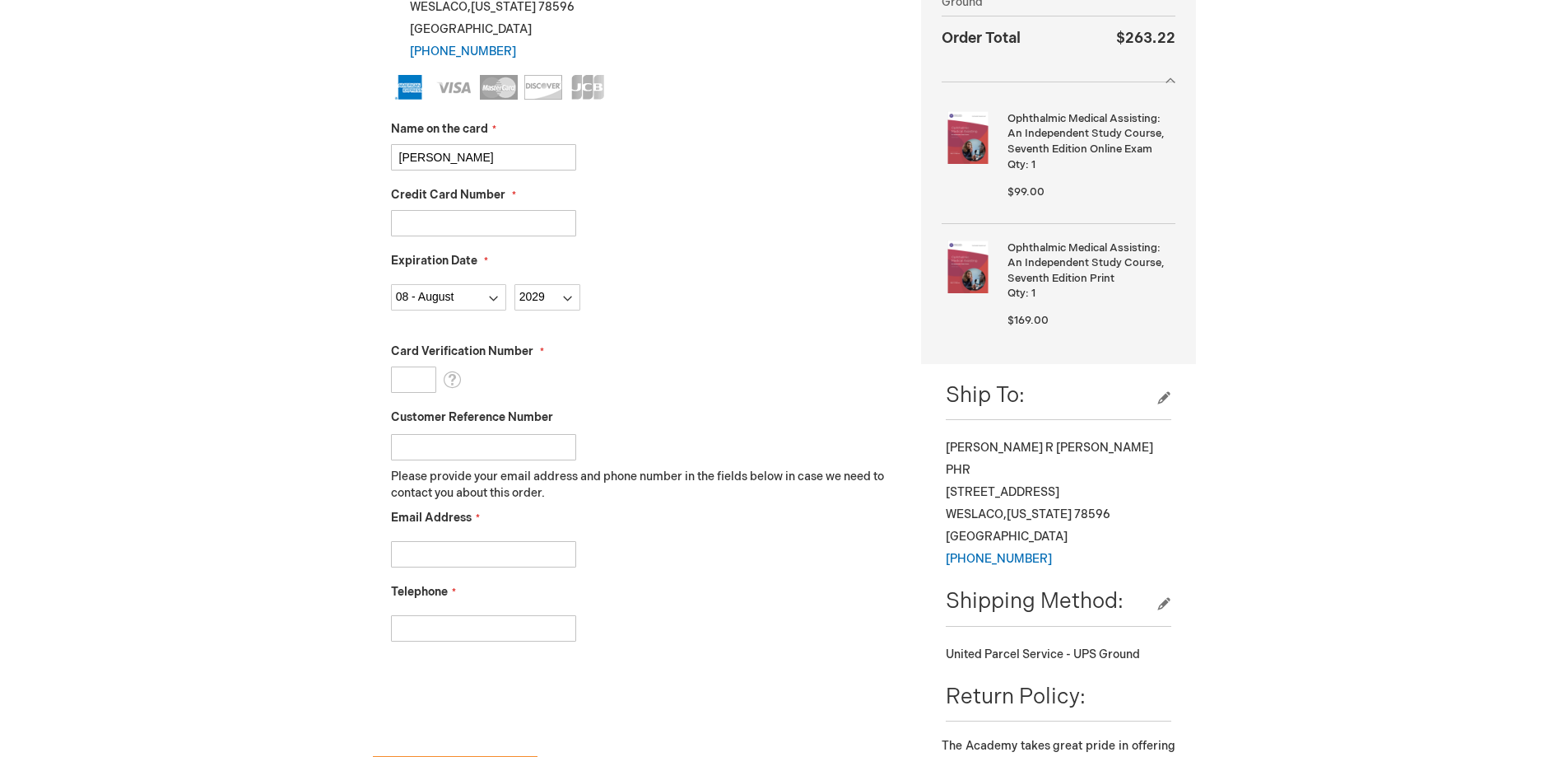
click at [416, 378] on input "Card Verification Number" at bounding box center [413, 379] width 45 height 27
type input "9448"
click at [654, 544] on div at bounding box center [644, 550] width 506 height 34
click at [425, 455] on input "Customer Reference Number" at bounding box center [484, 447] width 185 height 27
type input "lc101525"
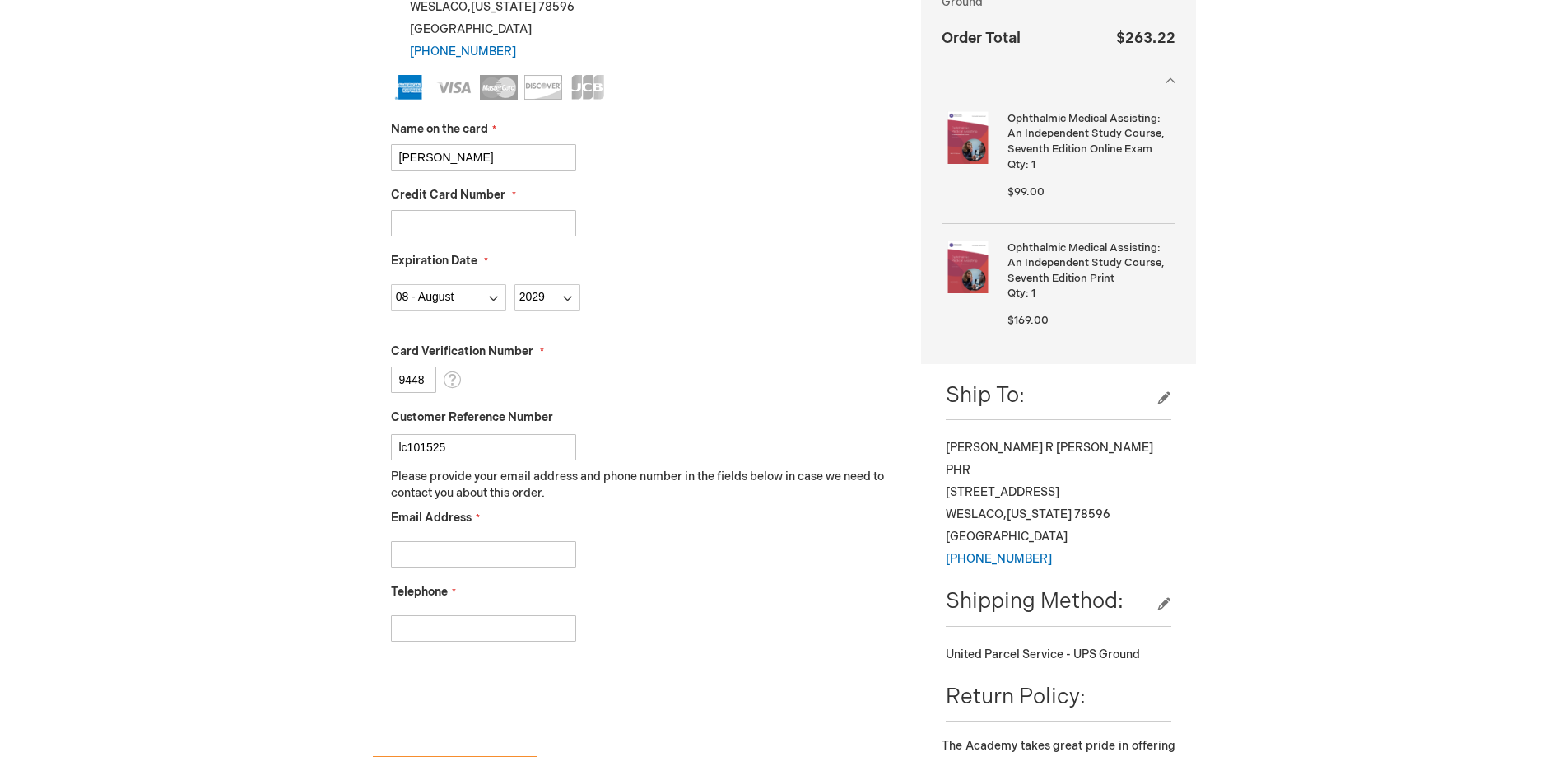
click at [417, 560] on input "Email Address" at bounding box center [484, 554] width 185 height 27
type input "mreyna@theeyeexperts.com"
type input "9565414828"
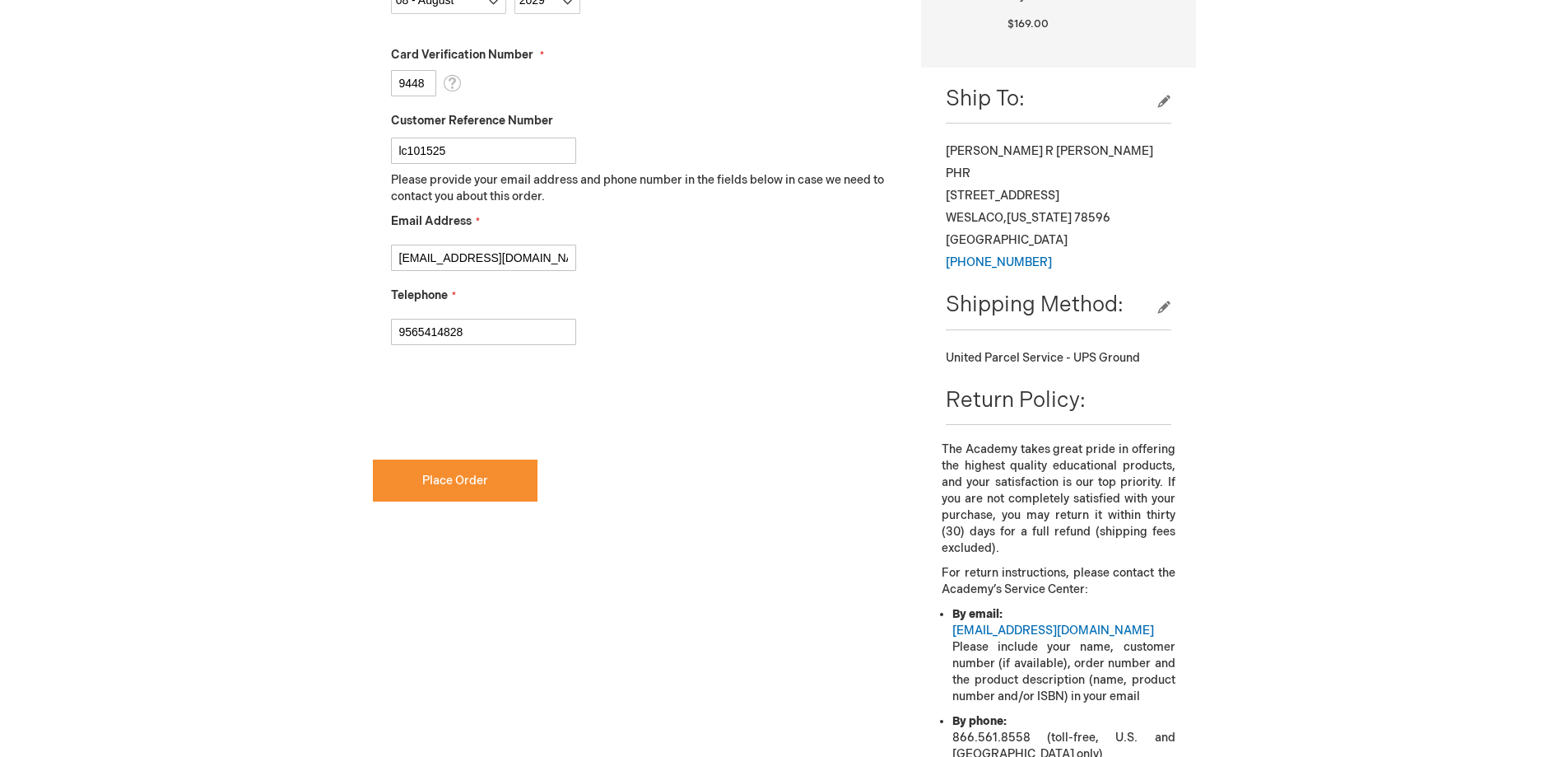
scroll to position [741, 0]
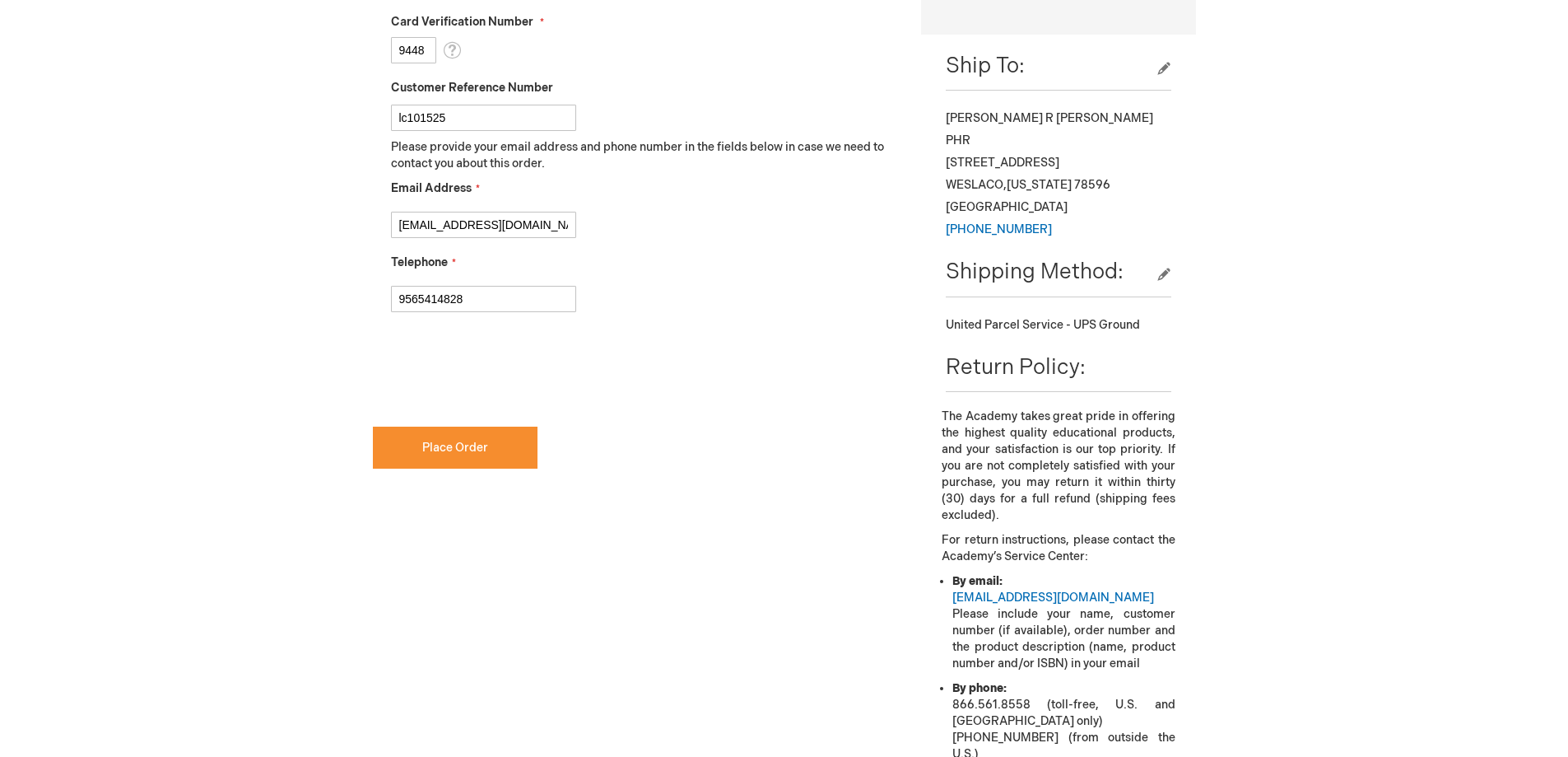
checkbox input "true"
click at [462, 456] on button "Place Order" at bounding box center [455, 447] width 165 height 42
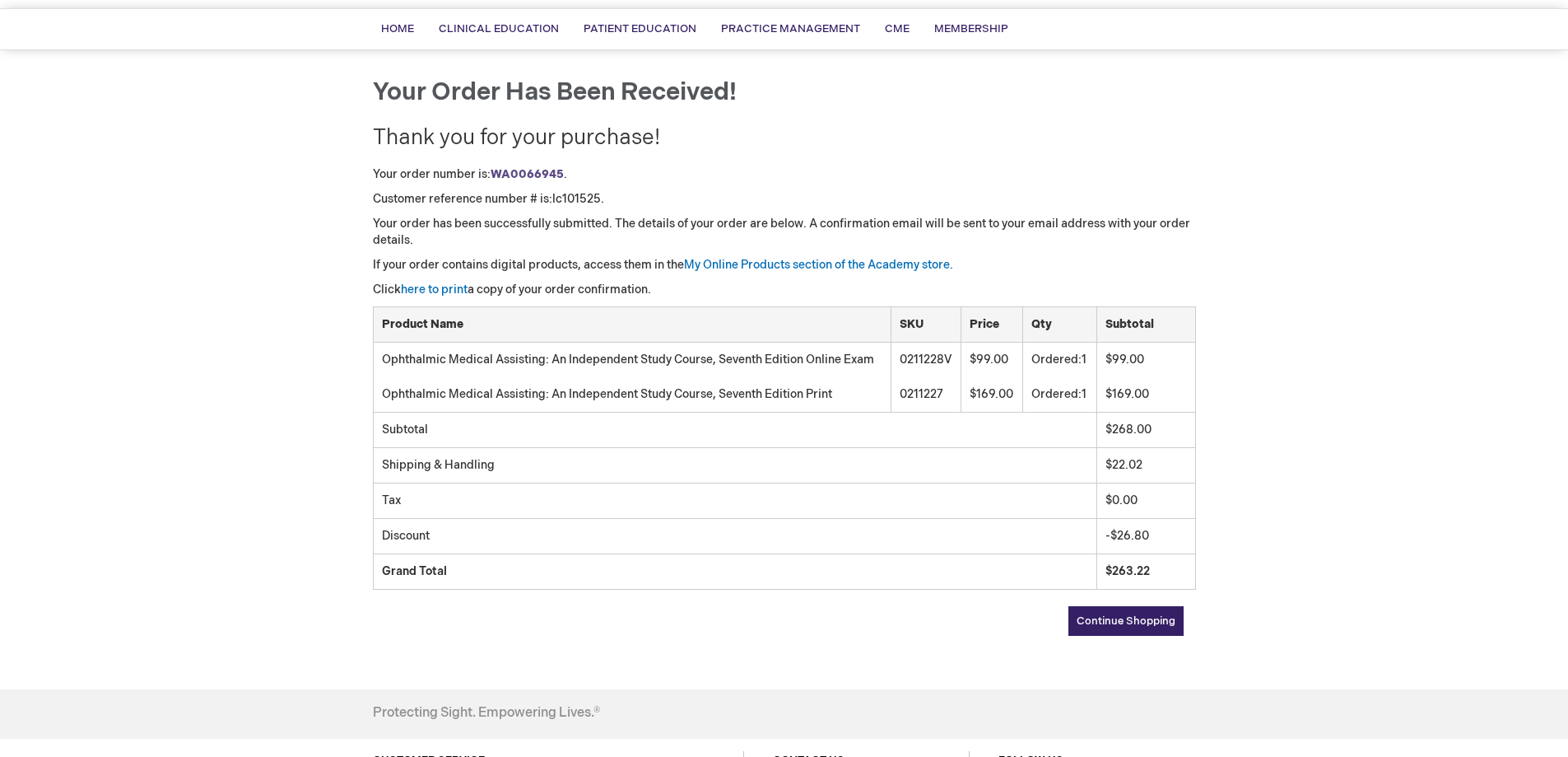
scroll to position [58, 0]
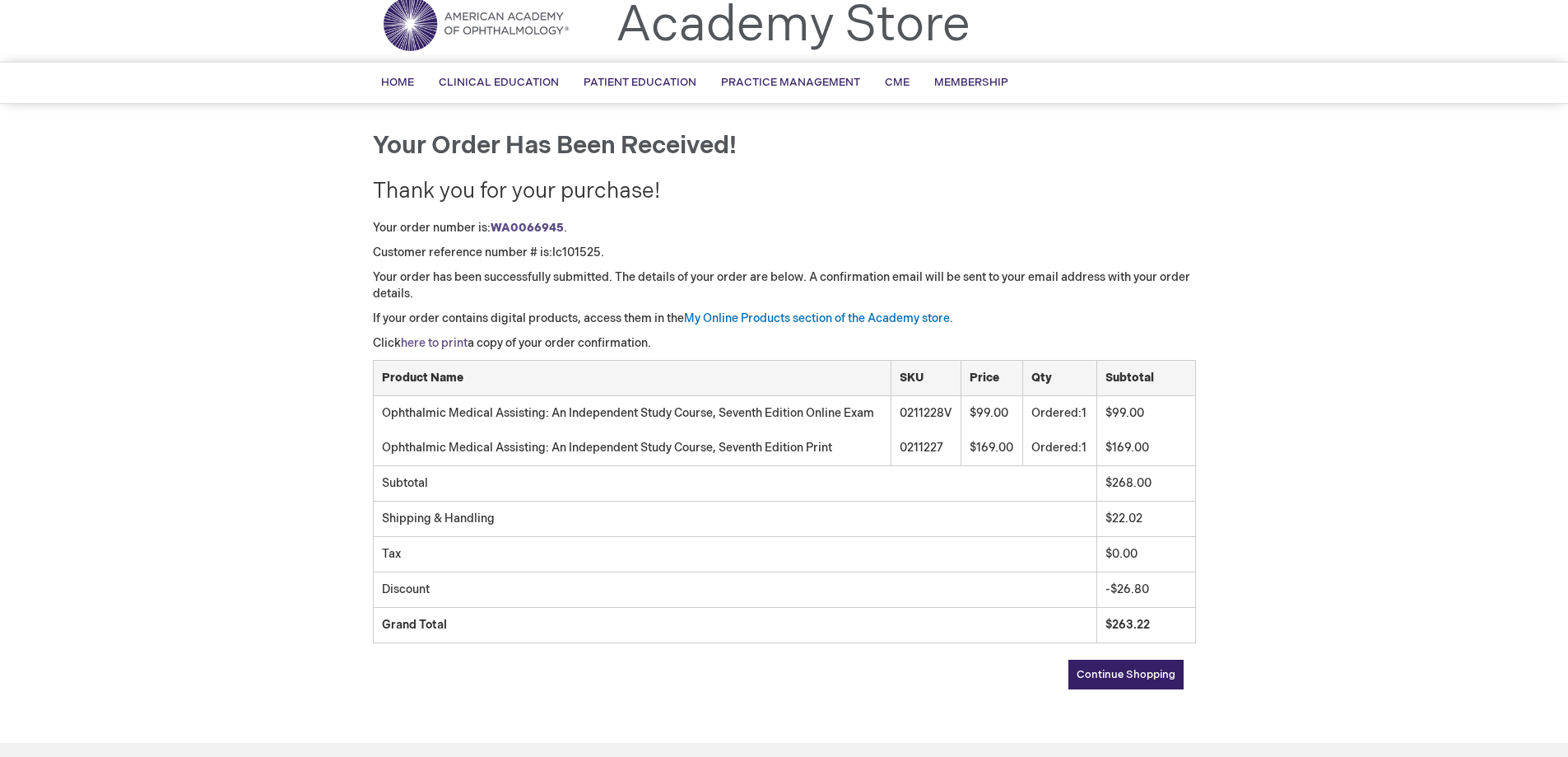
click at [448, 337] on link "here to print" at bounding box center [434, 342] width 67 height 14
